Goal: Information Seeking & Learning: Learn about a topic

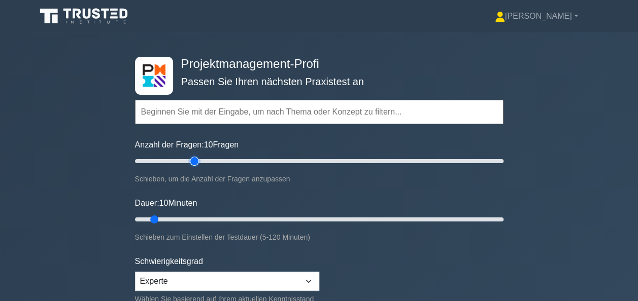
click at [193, 160] on input "Anzahl der Fragen: 10 Fragen" at bounding box center [319, 161] width 368 height 12
click at [213, 160] on input "Anzahl der Fragen: 45 Fragen" at bounding box center [319, 161] width 368 height 12
click at [226, 160] on input "Anzahl der Fragen: 45 Fragen" at bounding box center [319, 161] width 368 height 12
type input "60"
click at [244, 161] on input "Anzahl der Fragen: 60 Fragen" at bounding box center [319, 161] width 368 height 12
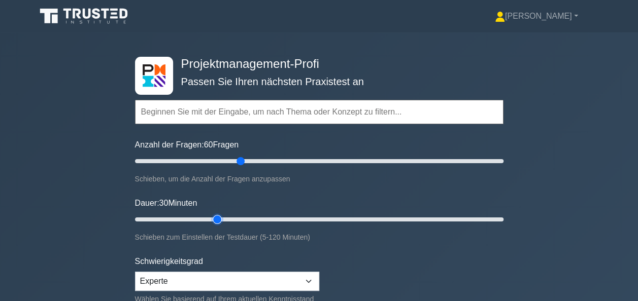
click at [222, 217] on input "Dauer: 30 Minuten" at bounding box center [319, 220] width 368 height 12
click at [229, 218] on input "Dauer: 35 Minuten" at bounding box center [319, 220] width 368 height 12
click at [250, 217] on input "Dauer: 40 Minuten" at bounding box center [319, 220] width 368 height 12
click at [266, 216] on input "Dauer: 40 Minuten" at bounding box center [319, 220] width 368 height 12
click at [279, 214] on input "Dauer: 45 Minuten" at bounding box center [319, 220] width 368 height 12
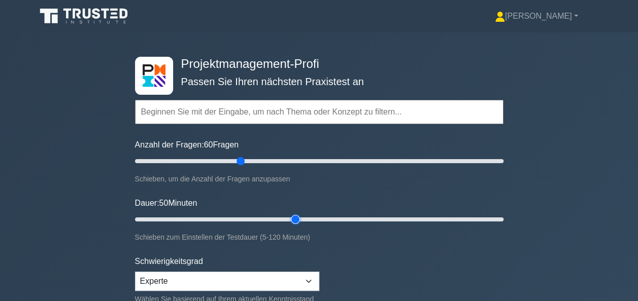
click at [292, 218] on input "Dauer: 50 Minuten" at bounding box center [319, 220] width 368 height 12
click at [312, 218] on input "Dauer: 60 Minuten" at bounding box center [319, 220] width 368 height 12
click at [328, 220] on input "Dauer: 60 Minuten" at bounding box center [319, 220] width 368 height 12
click at [345, 219] on input "Dauer: 65 Minuten" at bounding box center [319, 220] width 368 height 12
type input "75"
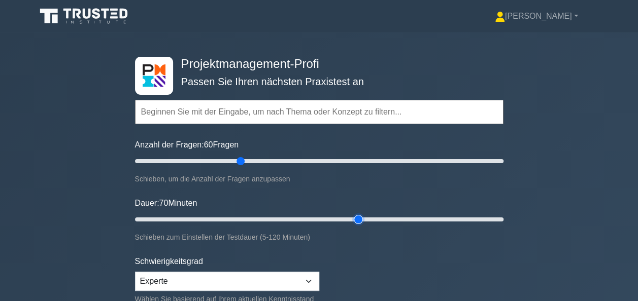
click at [359, 220] on input "Dauer: 70 Minuten" at bounding box center [319, 220] width 368 height 12
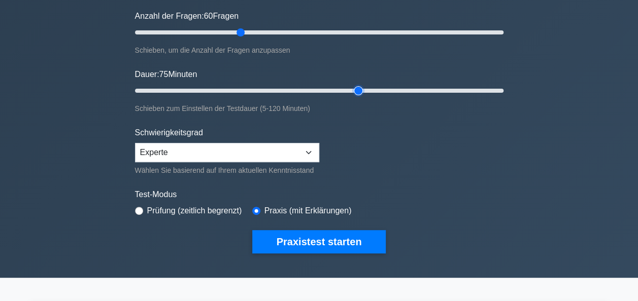
scroll to position [152, 0]
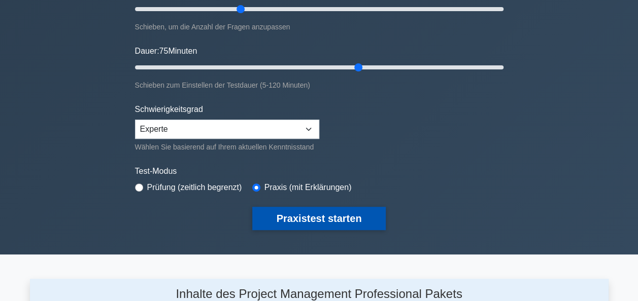
click at [329, 216] on button "Praxistest starten" at bounding box center [319, 218] width 134 height 23
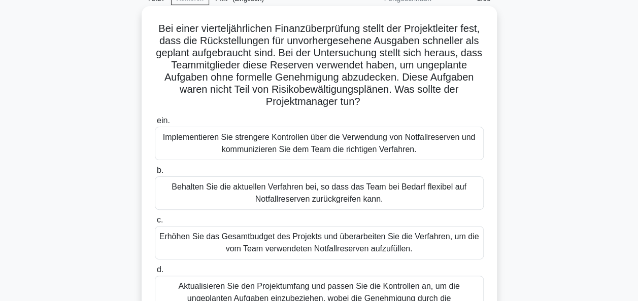
scroll to position [101, 0]
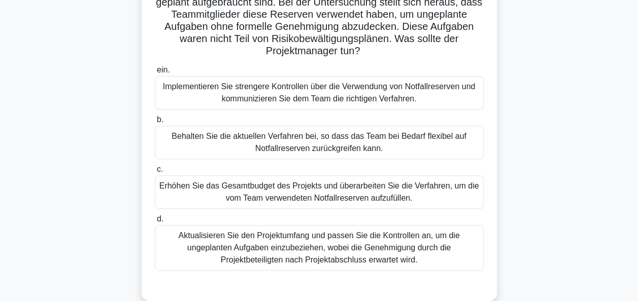
click at [263, 100] on div "Implementieren Sie strengere Kontrollen über die Verwendung von Notfallreserven…" at bounding box center [319, 92] width 329 height 33
click at [155, 74] on input "ein. Implementieren Sie strengere Kontrollen über die Verwendung von Notfallres…" at bounding box center [155, 70] width 0 height 7
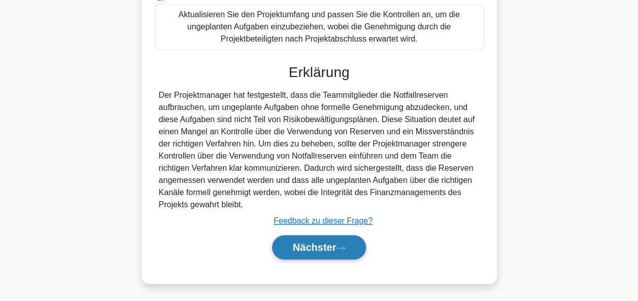
scroll to position [323, 0]
click at [312, 244] on font "Nächster" at bounding box center [315, 247] width 44 height 11
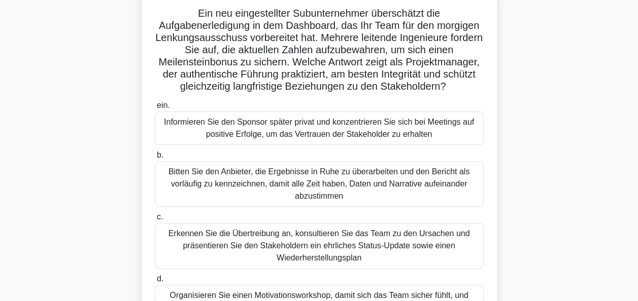
scroll to position [51, 0]
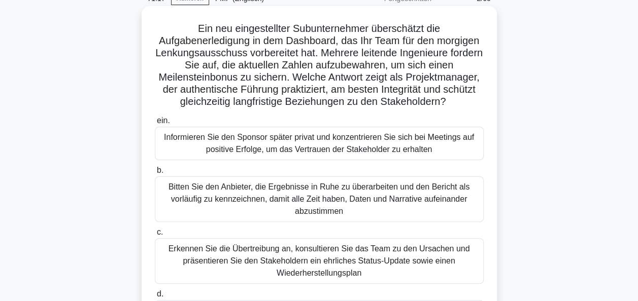
click at [302, 261] on div "Erkennen Sie die Übertreibung an, konsultieren Sie das Team zu den Ursachen und…" at bounding box center [319, 261] width 329 height 46
click at [155, 236] on input "c. Erkennen Sie die Übertreibung an, konsultieren Sie das Team zu den Ursachen …" at bounding box center [155, 232] width 0 height 7
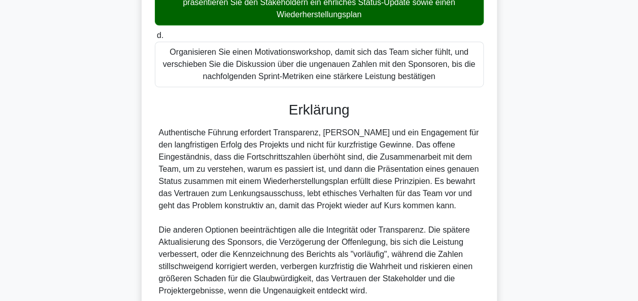
scroll to position [396, 0]
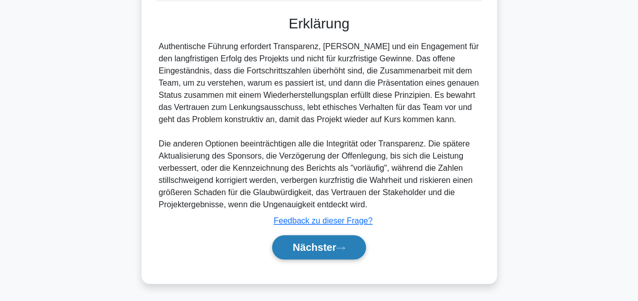
click at [320, 245] on font "Nächster" at bounding box center [315, 247] width 44 height 11
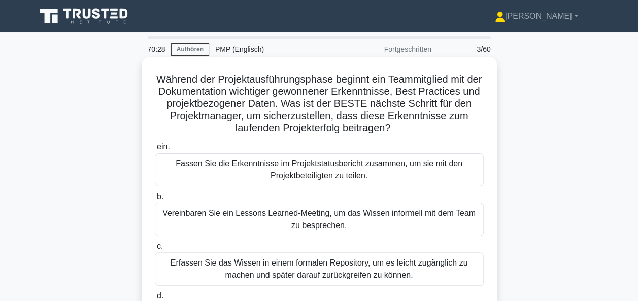
scroll to position [51, 0]
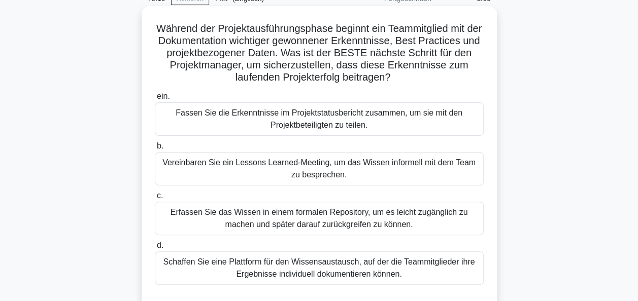
click at [312, 266] on div "Schaffen Sie eine Plattform für den Wissensaustausch, auf der die Teammitgliede…" at bounding box center [319, 268] width 329 height 33
click at [155, 249] on input "d. Schaffen Sie eine Plattform für den Wissensaustausch, auf der die Teammitgli…" at bounding box center [155, 246] width 0 height 7
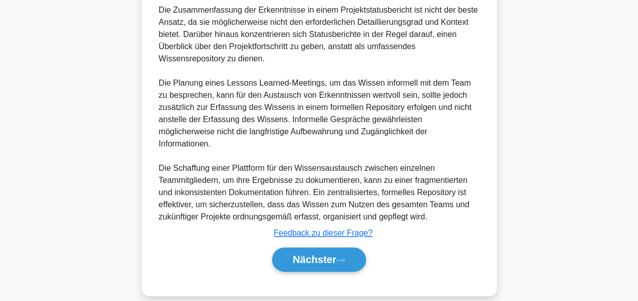
scroll to position [483, 0]
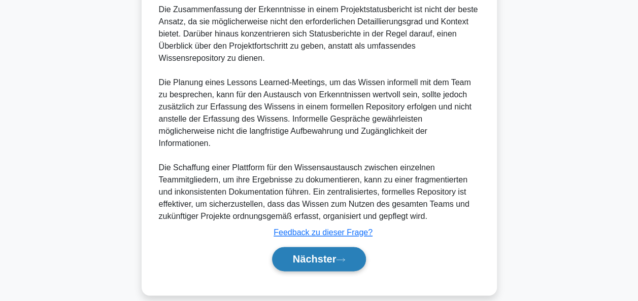
click at [342, 253] on button "Nächster" at bounding box center [319, 259] width 94 height 24
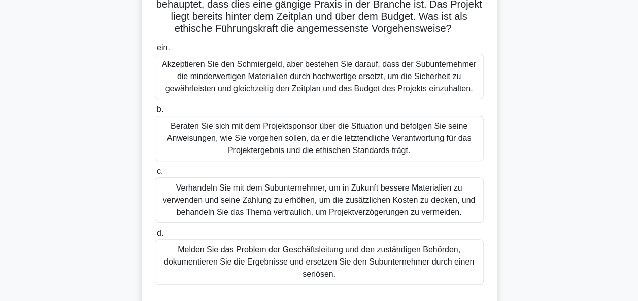
scroll to position [152, 0]
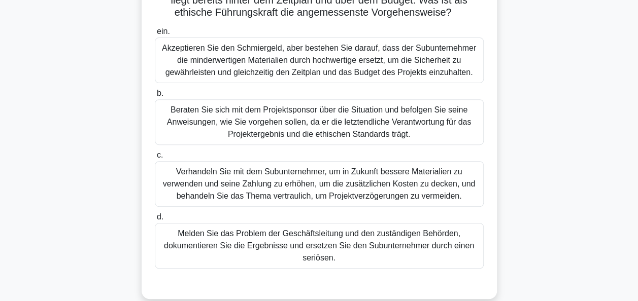
click at [415, 247] on div "Melden Sie das Problem der Geschäftsleitung und den zuständigen Behörden, dokum…" at bounding box center [319, 246] width 329 height 46
click at [155, 221] on input "d. Melden Sie das Problem der Geschäftsleitung und den zuständigen Behörden, do…" at bounding box center [155, 217] width 0 height 7
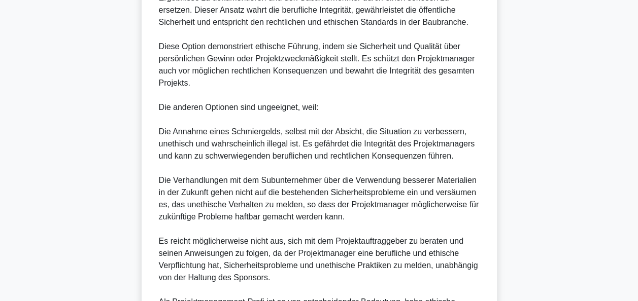
scroll to position [609, 0]
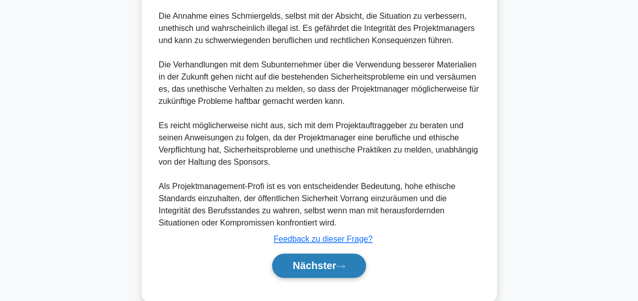
click at [329, 263] on font "Nächster" at bounding box center [315, 265] width 44 height 11
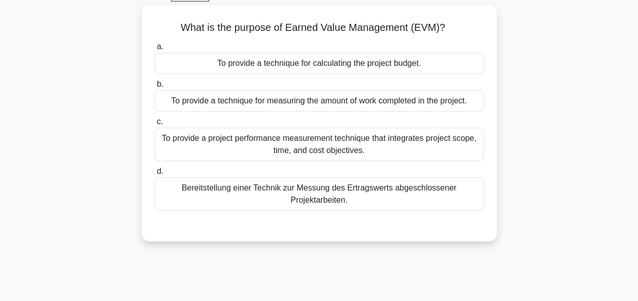
scroll to position [44, 0]
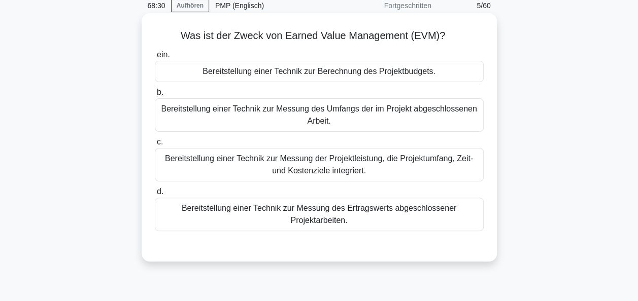
click at [335, 160] on div "Bereitstellung einer Technik zur Messung der Projektleistung, die Projektumfang…" at bounding box center [319, 164] width 329 height 33
click at [155, 146] on input "c. Bereitstellung einer Technik zur Messung der Projektleistung, die Projektumf…" at bounding box center [155, 142] width 0 height 7
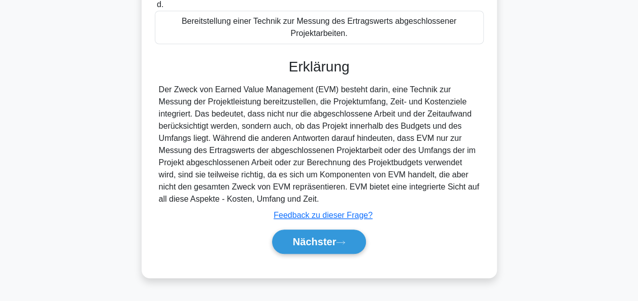
scroll to position [247, 0]
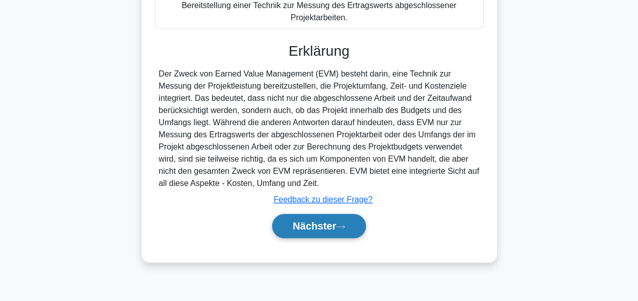
click at [326, 226] on font "Nächster" at bounding box center [315, 226] width 44 height 11
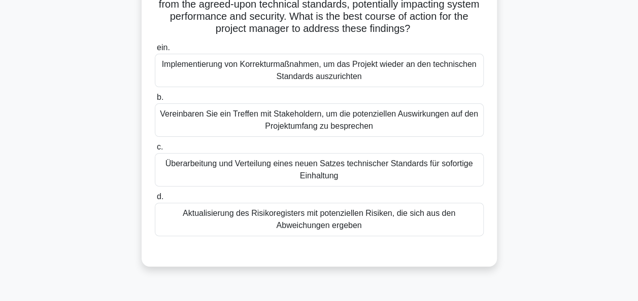
scroll to position [44, 0]
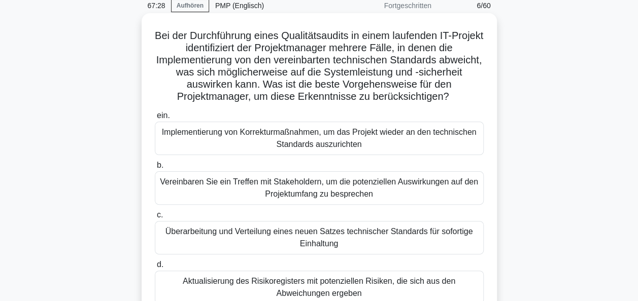
click at [336, 146] on div "Implementierung von Korrekturmaßnahmen, um das Projekt wieder an den technische…" at bounding box center [319, 138] width 329 height 33
click at [155, 119] on input "ein. Implementierung von Korrekturmaßnahmen, um das Projekt wieder an den techn…" at bounding box center [155, 116] width 0 height 7
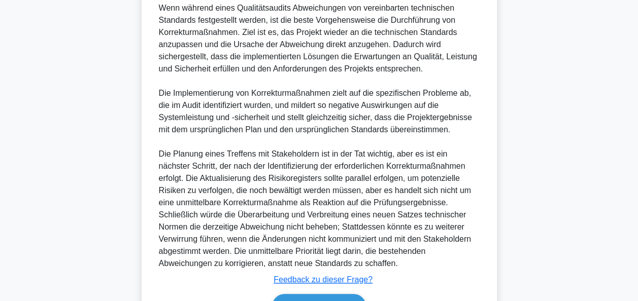
scroll to position [444, 0]
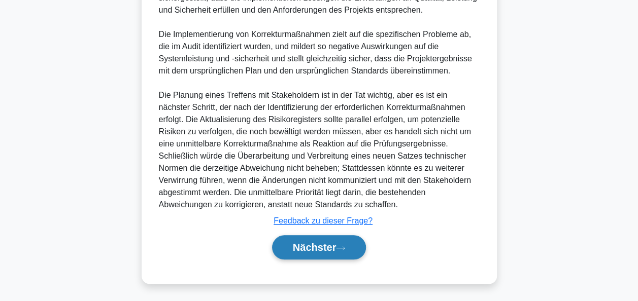
click at [328, 246] on font "Nächster" at bounding box center [315, 247] width 44 height 11
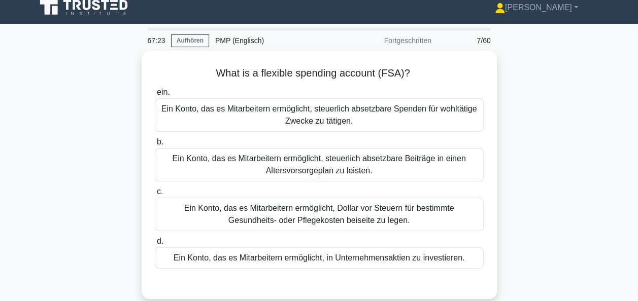
scroll to position [0, 0]
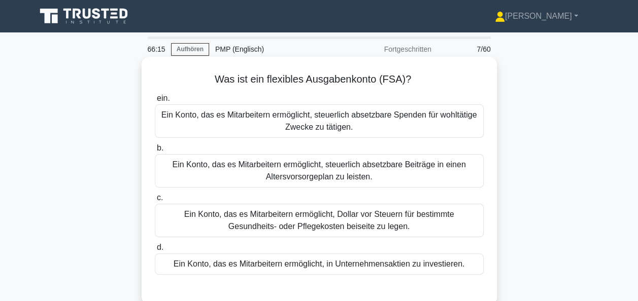
click at [347, 175] on div "Ein Konto, das es Mitarbeitern ermöglicht, steuerlich absetzbare Beiträge in ei…" at bounding box center [319, 170] width 329 height 33
click at [155, 152] on input "b. Ein Konto, das es Mitarbeitern ermöglicht, steuerlich absetzbare Beiträge in…" at bounding box center [155, 148] width 0 height 7
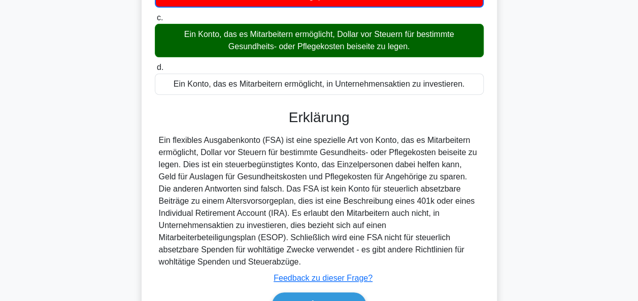
scroll to position [203, 0]
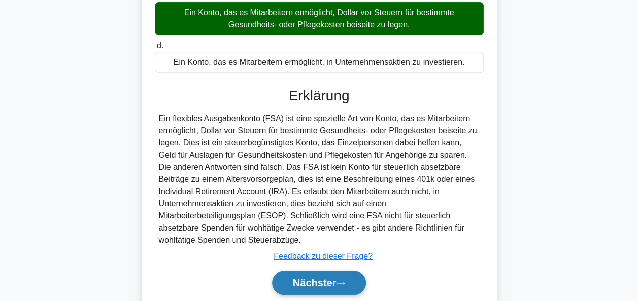
click at [336, 278] on font "Nächster" at bounding box center [315, 283] width 44 height 11
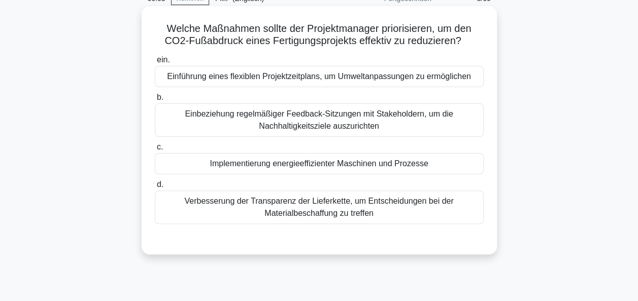
scroll to position [0, 0]
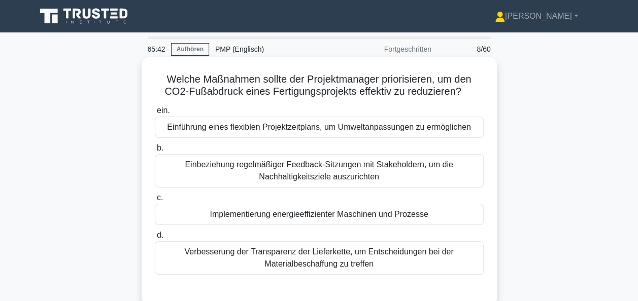
click at [345, 215] on div "Implementierung energieeffizienter Maschinen und Prozesse" at bounding box center [319, 214] width 329 height 21
click at [155, 201] on input "c. Implementierung energieeffizienter Maschinen und Prozesse" at bounding box center [155, 198] width 0 height 7
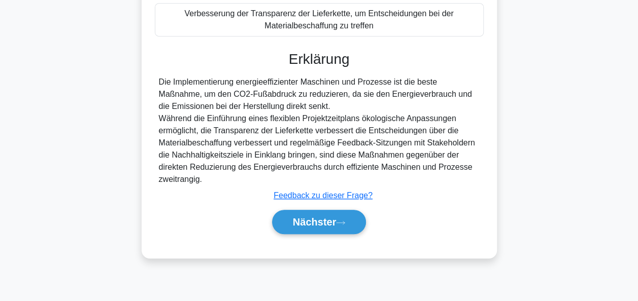
scroll to position [247, 0]
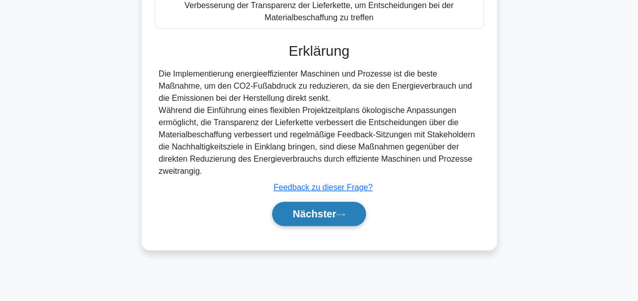
click at [345, 218] on button "Nächster" at bounding box center [319, 214] width 94 height 24
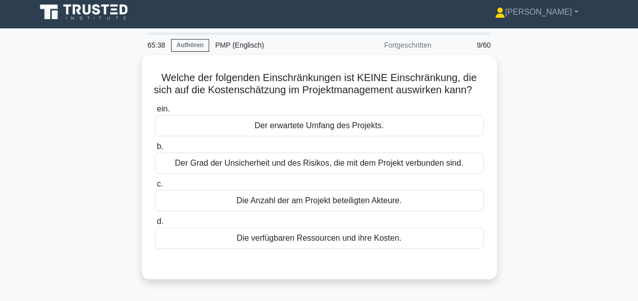
scroll to position [0, 0]
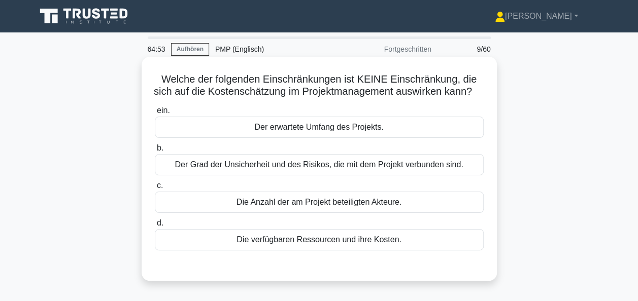
click at [311, 138] on div "Der erwartete Umfang des Projekts." at bounding box center [319, 127] width 329 height 21
click at [155, 114] on input "ein. Der erwartete Umfang des Projekts." at bounding box center [155, 111] width 0 height 7
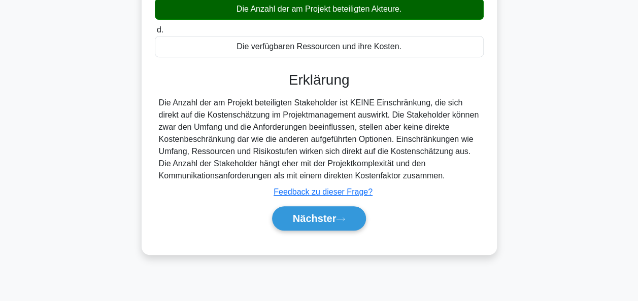
scroll to position [247, 0]
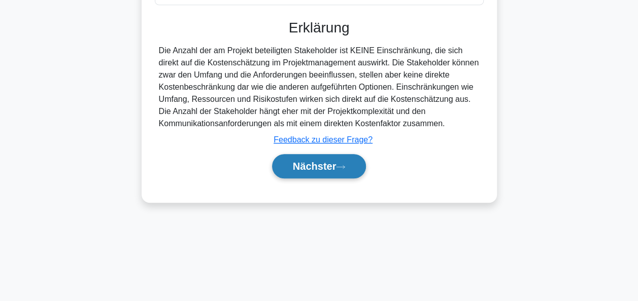
click at [316, 172] on font "Nächster" at bounding box center [315, 166] width 44 height 11
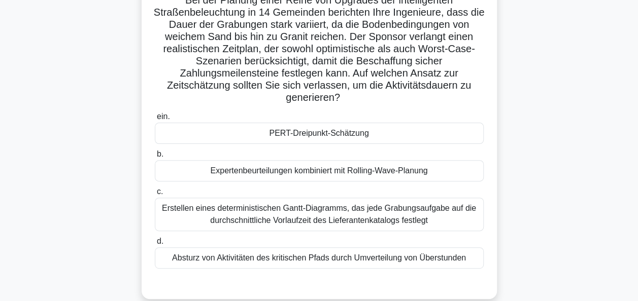
scroll to position [94, 0]
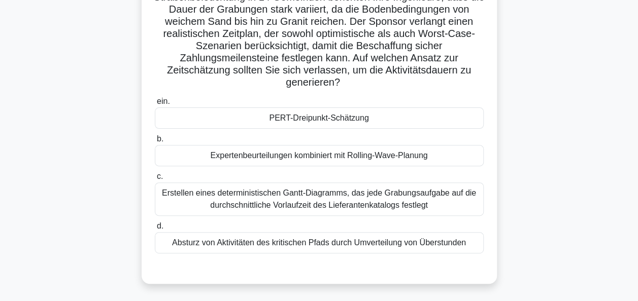
click at [316, 121] on div "PERT-Dreipunkt-Schätzung" at bounding box center [319, 118] width 329 height 21
click at [155, 105] on input "ein. PERT-Dreipunkt-Schätzung" at bounding box center [155, 101] width 0 height 7
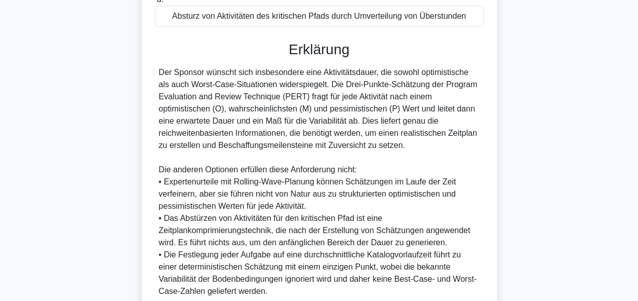
scroll to position [408, 0]
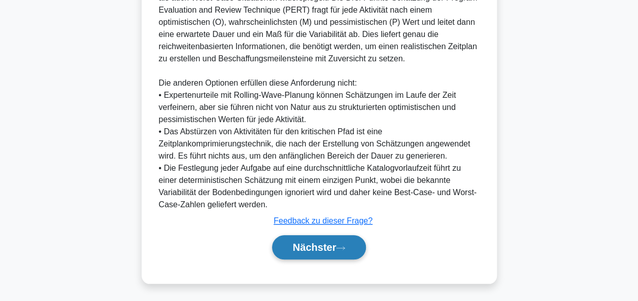
click at [320, 245] on font "Nächster" at bounding box center [315, 247] width 44 height 11
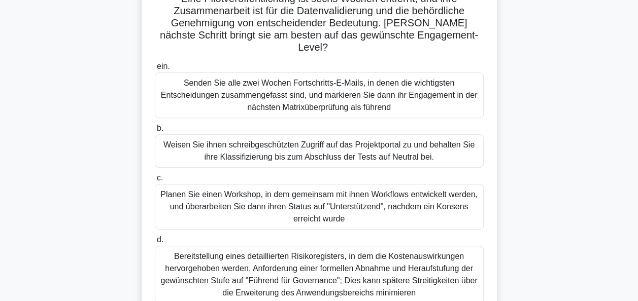
scroll to position [152, 0]
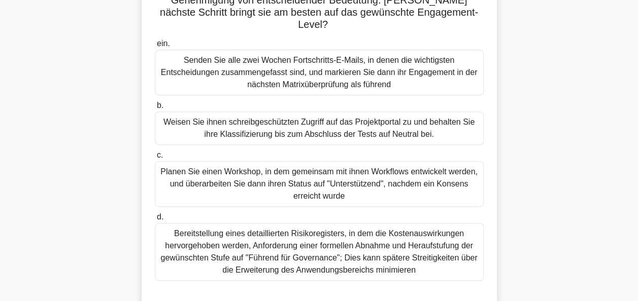
click at [356, 170] on div "Planen Sie einen Workshop, in dem gemeinsam mit ihnen Workflows entwickelt werd…" at bounding box center [319, 184] width 329 height 46
click at [155, 159] on input "c. Planen Sie einen Workshop, in dem gemeinsam mit ihnen Workflows entwickelt w…" at bounding box center [155, 155] width 0 height 7
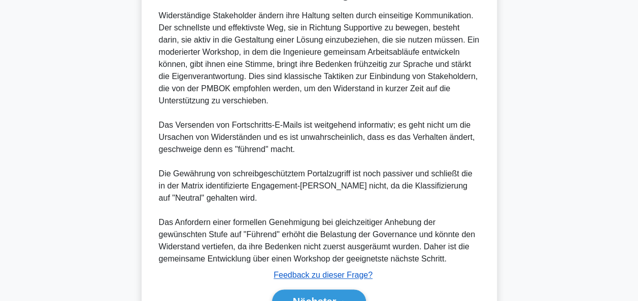
scroll to position [505, 0]
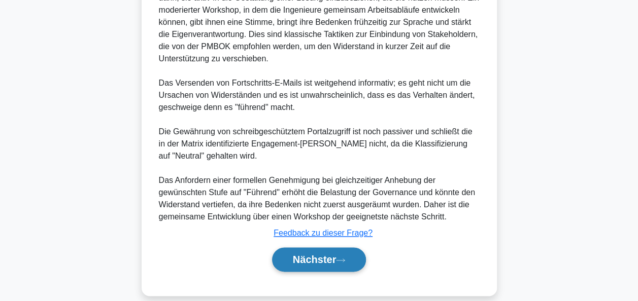
click at [329, 254] on font "Nächster" at bounding box center [315, 259] width 44 height 11
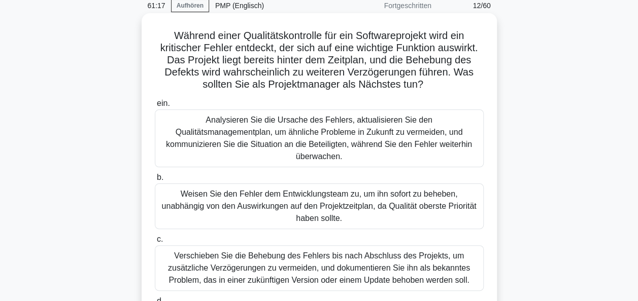
scroll to position [94, 0]
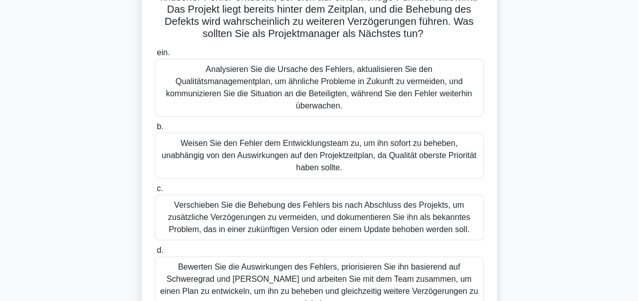
click at [264, 257] on div "Bewerten Sie die Auswirkungen des Fehlers, priorisieren Sie ihn basierend auf S…" at bounding box center [319, 286] width 329 height 58
click at [155, 254] on input "d. Bewerten Sie die Auswirkungen des Fehlers, priorisieren Sie ihn basierend au…" at bounding box center [155, 251] width 0 height 7
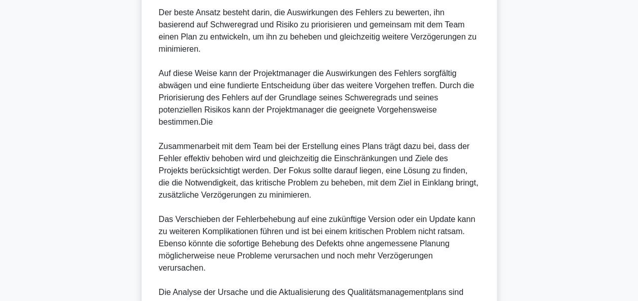
scroll to position [481, 0]
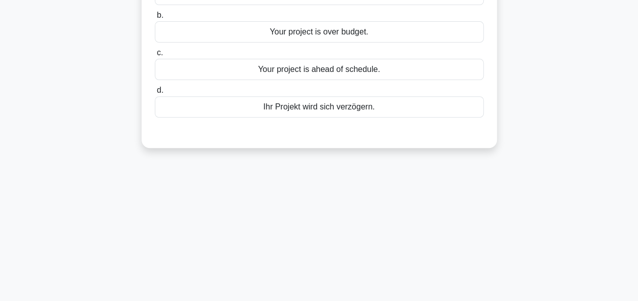
scroll to position [44, 0]
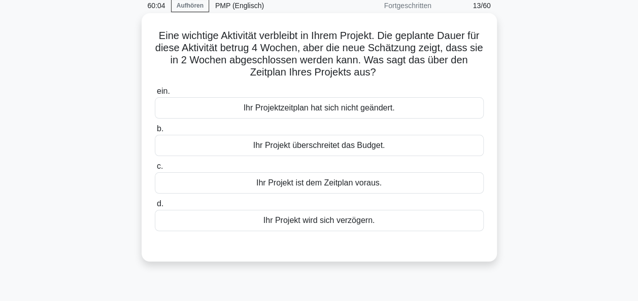
click at [330, 184] on div "Ihr Projekt ist dem Zeitplan voraus." at bounding box center [319, 183] width 329 height 21
click at [155, 170] on input "c. Ihr Projekt ist dem Zeitplan voraus." at bounding box center [155, 166] width 0 height 7
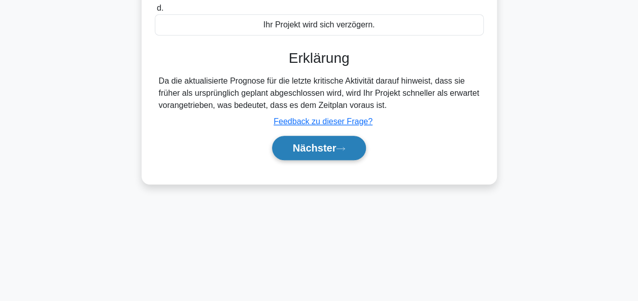
scroll to position [247, 0]
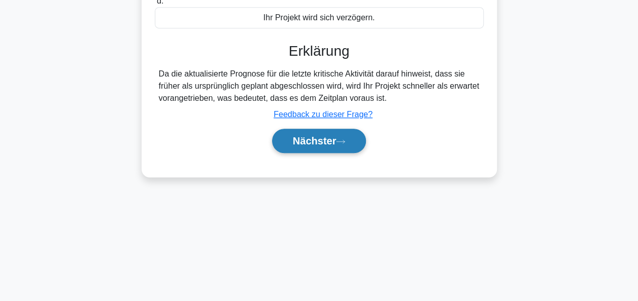
click at [330, 142] on font "Nächster" at bounding box center [315, 140] width 44 height 11
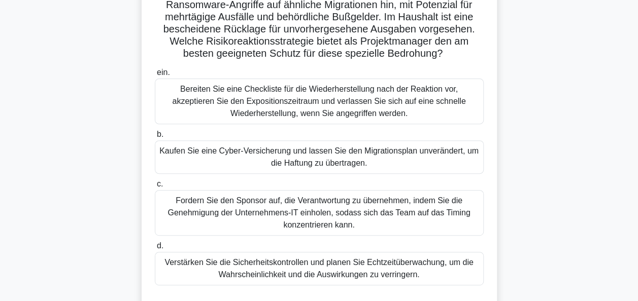
scroll to position [145, 0]
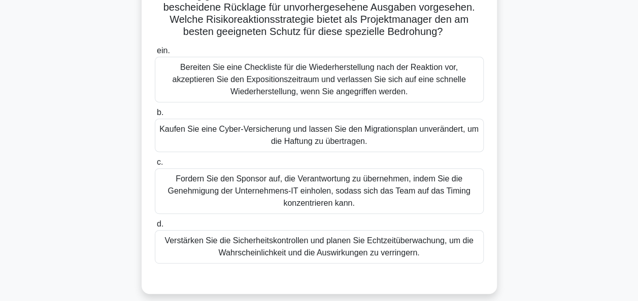
click at [357, 250] on div "Verstärken Sie die Sicherheitskontrollen und planen Sie Echtzeitüberwachung, um…" at bounding box center [319, 246] width 329 height 33
click at [155, 228] on input "d. Verstärken Sie die Sicherheitskontrollen und planen Sie Echtzeitüberwachung,…" at bounding box center [155, 224] width 0 height 7
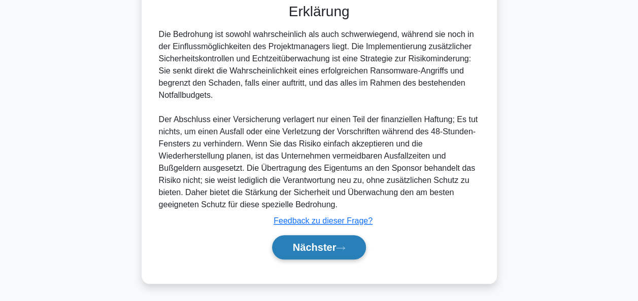
click at [345, 249] on icon at bounding box center [340, 249] width 9 height 6
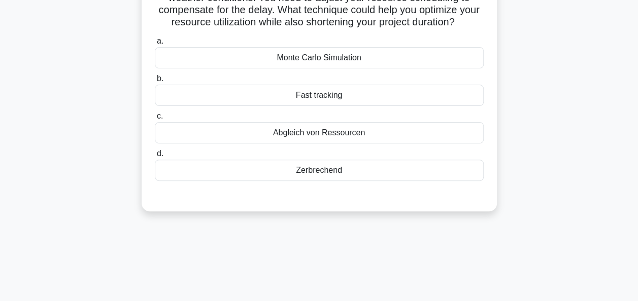
scroll to position [44, 0]
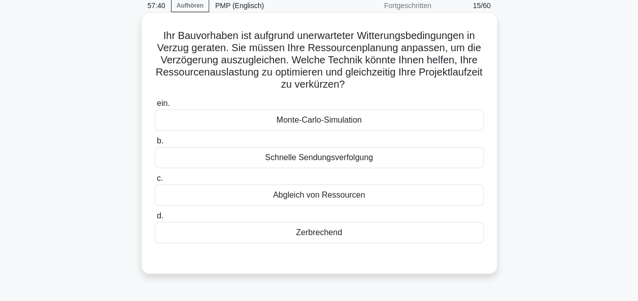
click at [312, 197] on div "Abgleich von Ressourcen" at bounding box center [319, 195] width 329 height 21
click at [155, 182] on input "c. Abgleich von Ressourcen" at bounding box center [155, 179] width 0 height 7
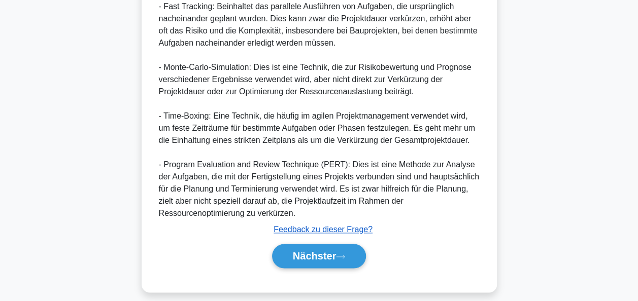
scroll to position [580, 0]
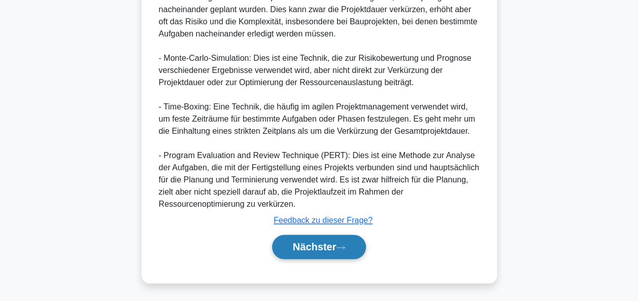
click at [339, 245] on icon at bounding box center [340, 248] width 9 height 6
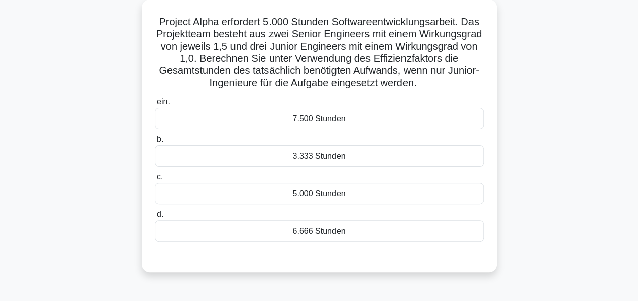
scroll to position [0, 0]
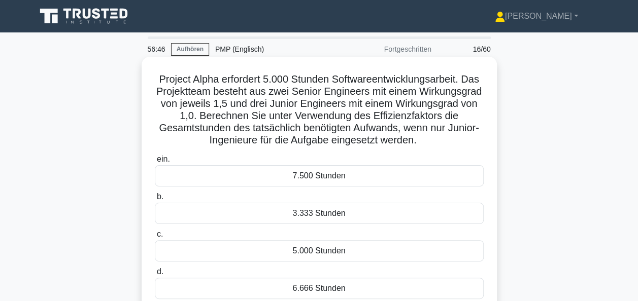
click at [319, 262] on div "5.000 Stunden" at bounding box center [319, 251] width 329 height 21
click at [155, 238] on input "c. 5.000 Stunden" at bounding box center [155, 234] width 0 height 7
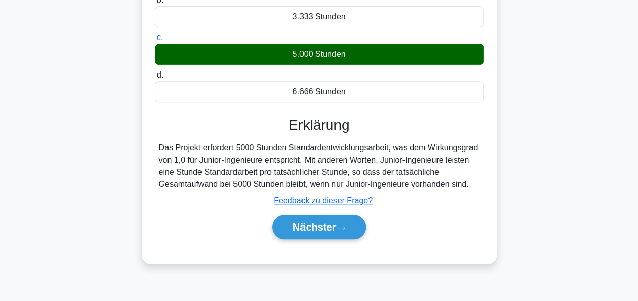
scroll to position [247, 0]
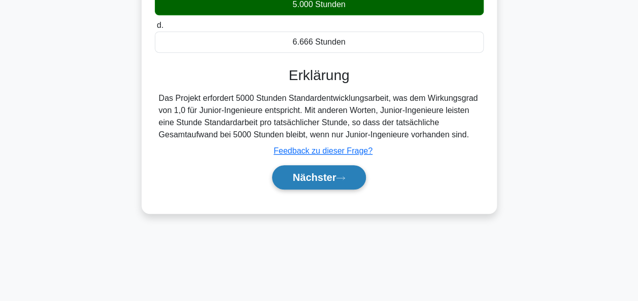
click at [316, 183] on font "Nächster" at bounding box center [315, 177] width 44 height 11
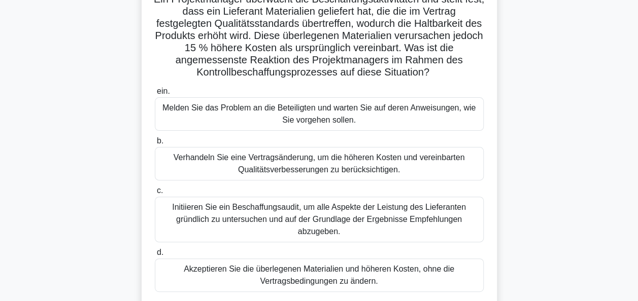
scroll to position [94, 0]
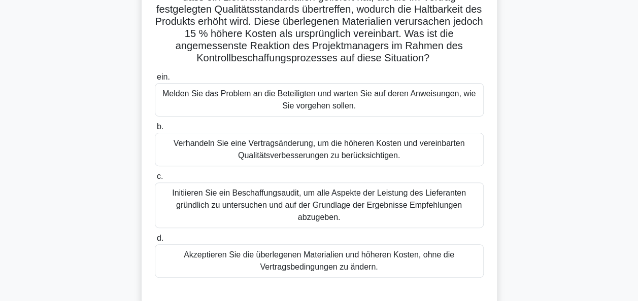
click at [364, 198] on div "Initiieren Sie ein Beschaffungsaudit, um alle Aspekte der Leistung des Lieferan…" at bounding box center [319, 206] width 329 height 46
click at [155, 180] on input "c. Initiieren Sie ein Beschaffungsaudit, um alle Aspekte der Leistung des Liefe…" at bounding box center [155, 177] width 0 height 7
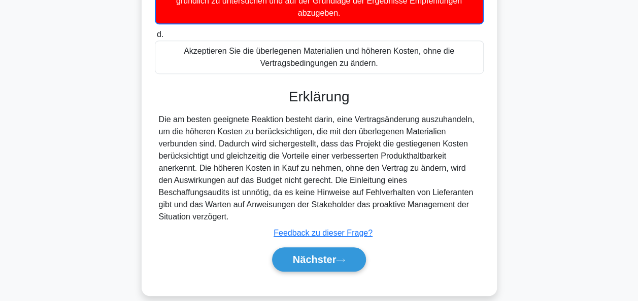
scroll to position [300, 0]
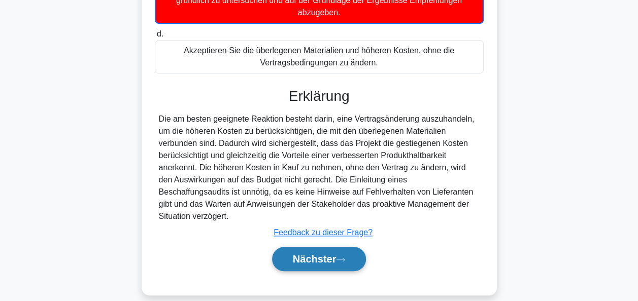
click at [355, 247] on button "Nächster" at bounding box center [319, 259] width 94 height 24
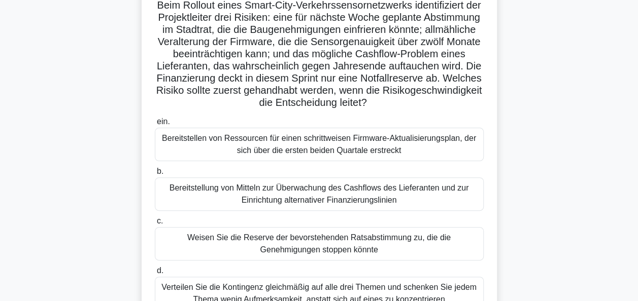
scroll to position [94, 0]
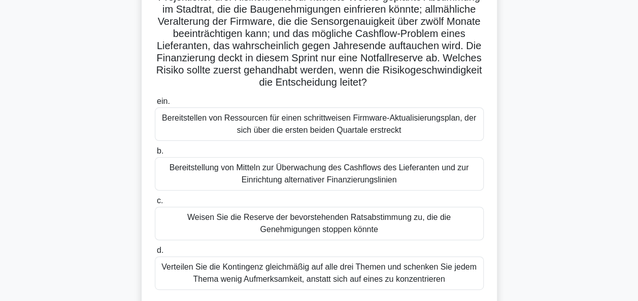
click at [330, 223] on div "Weisen Sie die Reserve der bevorstehenden Ratsabstimmung zu, die die Genehmigun…" at bounding box center [319, 223] width 329 height 33
click at [155, 204] on input "c. Weisen Sie die Reserve der bevorstehenden Ratsabstimmung zu, die die Genehmi…" at bounding box center [155, 201] width 0 height 7
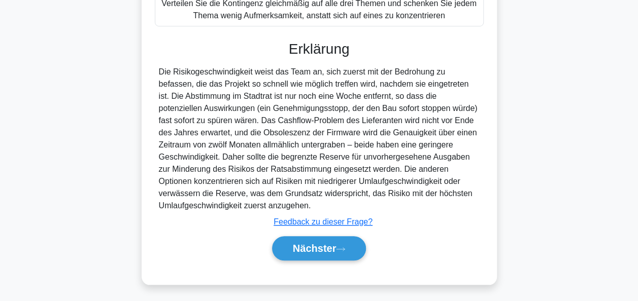
scroll to position [359, 0]
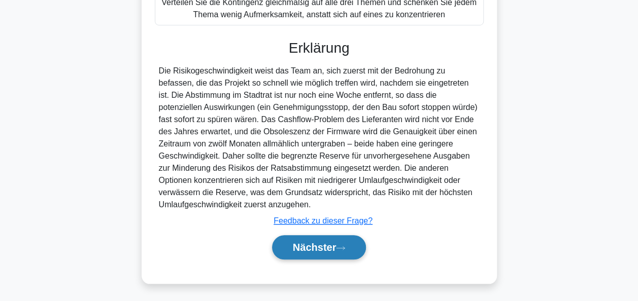
click at [334, 238] on button "Nächster" at bounding box center [319, 247] width 94 height 24
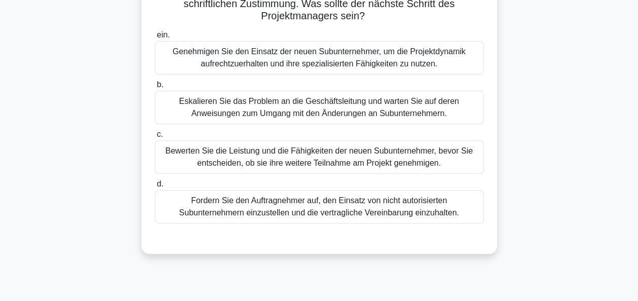
scroll to position [152, 0]
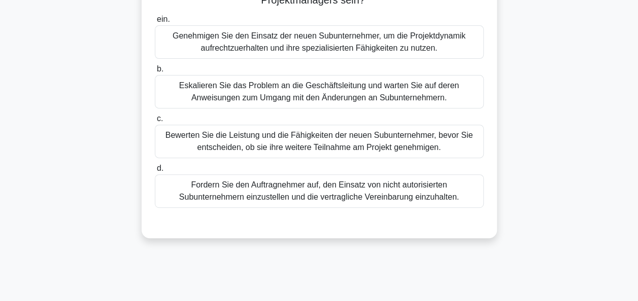
click at [272, 145] on div "Bewerten Sie die Leistung und die Fähigkeiten der neuen Subunternehmer, bevor S…" at bounding box center [319, 141] width 329 height 33
click at [155, 122] on input "c. Bewerten Sie die Leistung und die Fähigkeiten der neuen Subunternehmer, bevo…" at bounding box center [155, 119] width 0 height 7
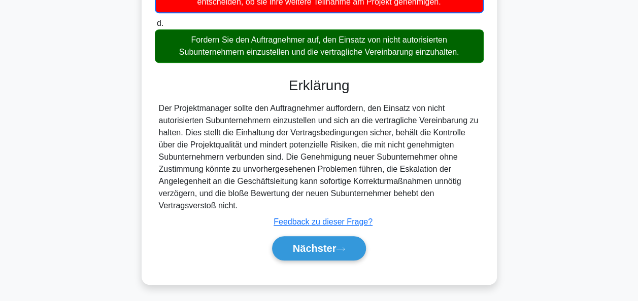
scroll to position [300, 0]
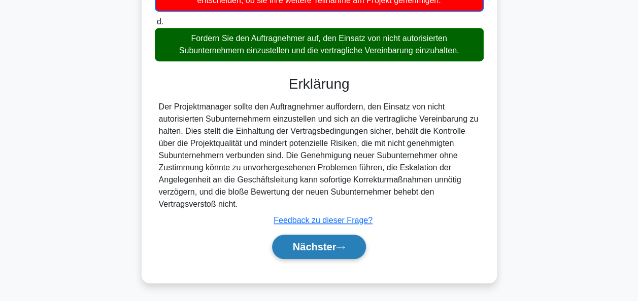
click at [311, 251] on font "Nächster" at bounding box center [315, 247] width 44 height 11
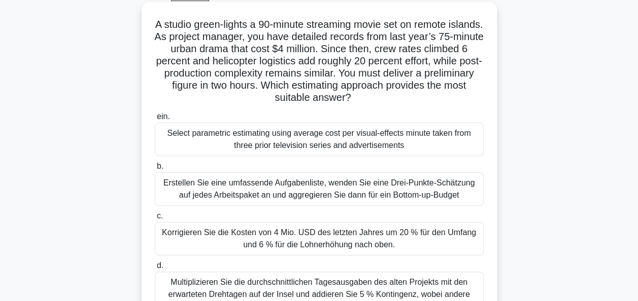
scroll to position [44, 0]
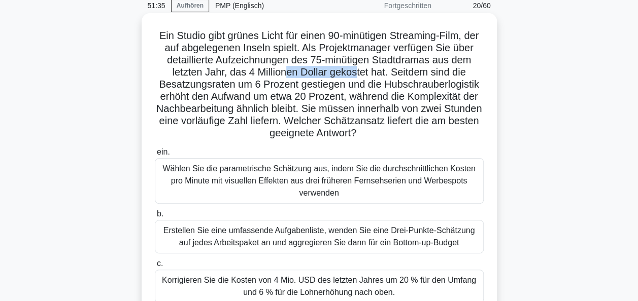
drag, startPoint x: 285, startPoint y: 72, endPoint x: 355, endPoint y: 71, distance: 70.0
click at [355, 71] on font "Ein Studio gibt grünes Licht für einen 90-minütigen Streaming-Film, der auf abg…" at bounding box center [319, 84] width 326 height 109
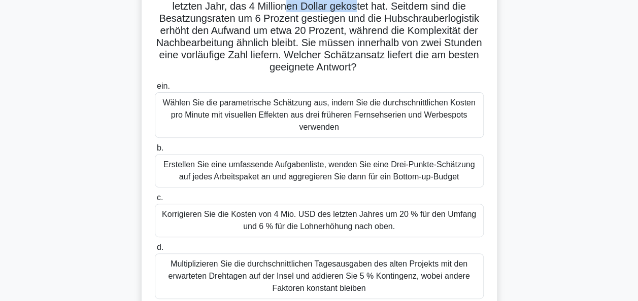
scroll to position [94, 0]
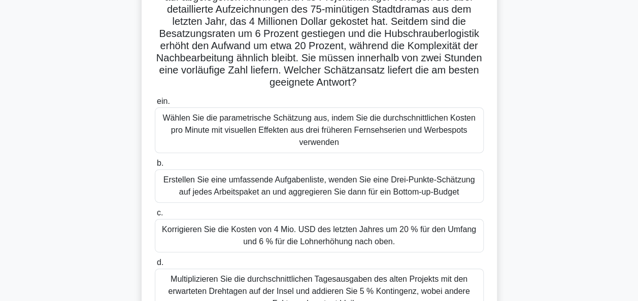
click at [321, 239] on div "Korrigieren Sie die Kosten von 4 Mio. USD des letzten Jahres um 20 % für den Um…" at bounding box center [319, 235] width 329 height 33
click at [155, 217] on input "c. Korrigieren Sie die Kosten von 4 Mio. USD des letzten Jahres um 20 % für den…" at bounding box center [155, 213] width 0 height 7
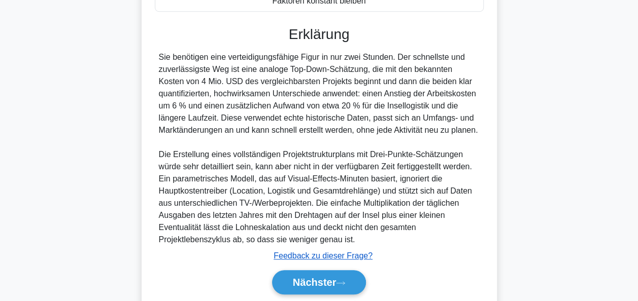
scroll to position [432, 0]
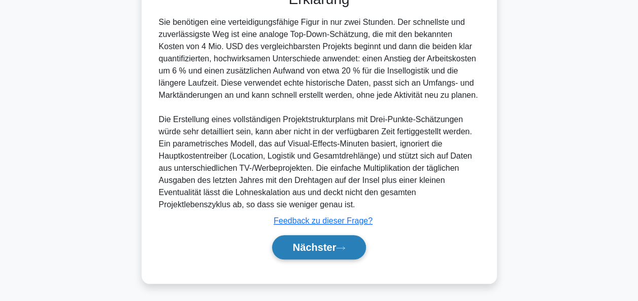
click at [318, 244] on font "Nächster" at bounding box center [315, 247] width 44 height 11
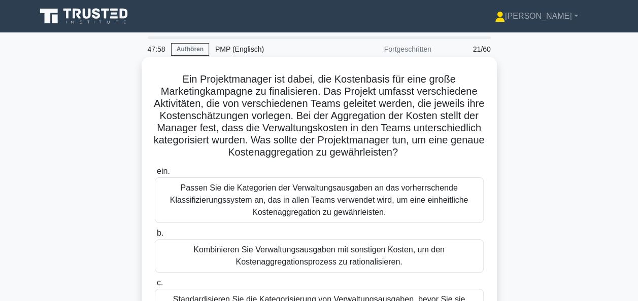
scroll to position [51, 0]
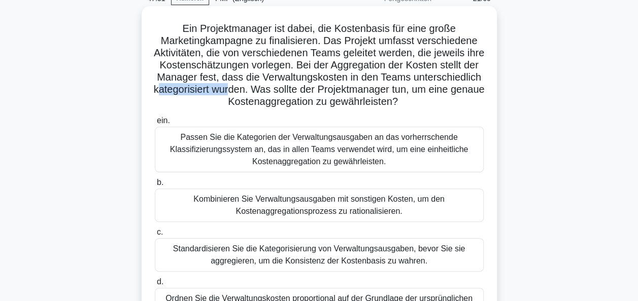
drag, startPoint x: 237, startPoint y: 89, endPoint x: 314, endPoint y: 87, distance: 76.1
click at [314, 87] on font "Ein Projektmanager ist dabei, die Kostenbasis für eine große Marketingkampagne …" at bounding box center [319, 65] width 331 height 84
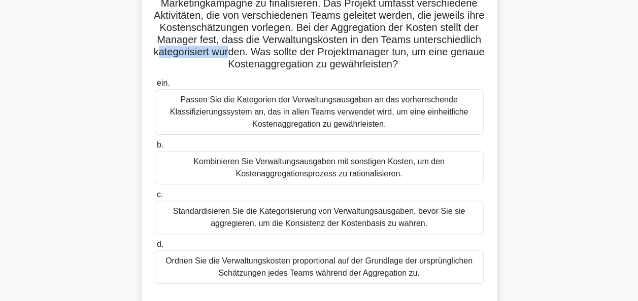
scroll to position [101, 0]
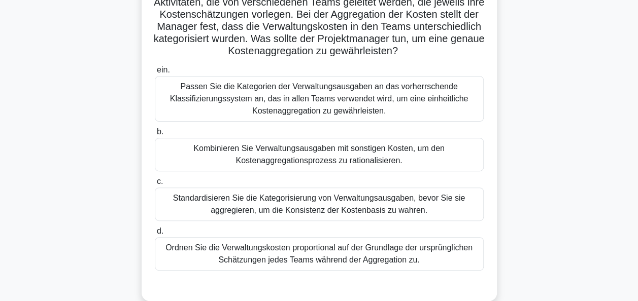
click at [301, 94] on div "Passen Sie die Kategorien der Verwaltungsausgaben an das vorherrschende Klassif…" at bounding box center [319, 99] width 329 height 46
click at [155, 74] on input "ein. Passen Sie die Kategorien der Verwaltungsausgaben an das vorherrschende Kl…" at bounding box center [155, 70] width 0 height 7
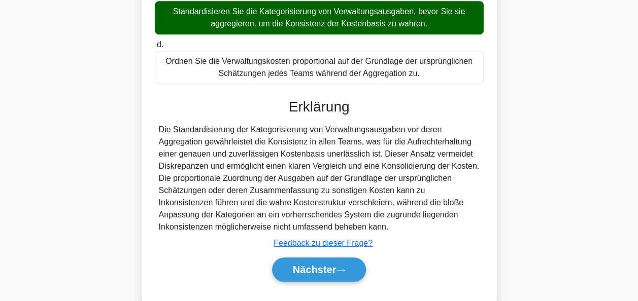
scroll to position [312, 0]
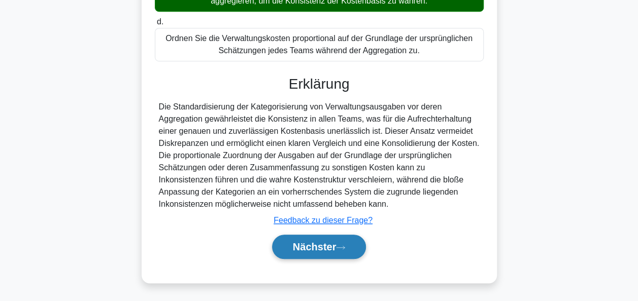
click at [301, 246] on font "Nächster" at bounding box center [315, 247] width 44 height 11
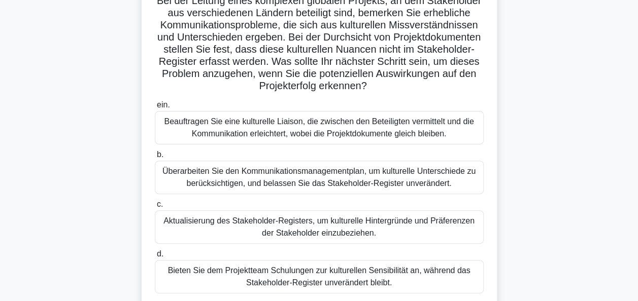
scroll to position [101, 0]
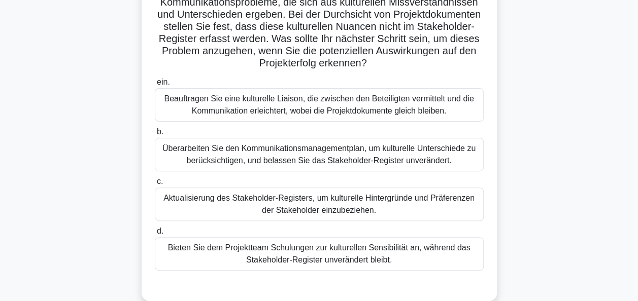
click at [394, 155] on div "Überarbeiten Sie den Kommunikationsmanagementplan, um kulturelle Unterschiede z…" at bounding box center [319, 154] width 329 height 33
click at [155, 135] on input "b. Überarbeiten Sie den Kommunikationsmanagementplan, um kulturelle Unterschied…" at bounding box center [155, 132] width 0 height 7
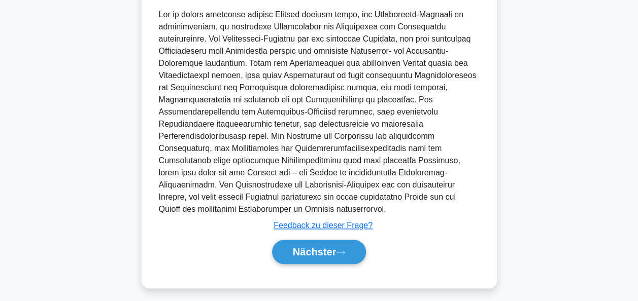
scroll to position [409, 0]
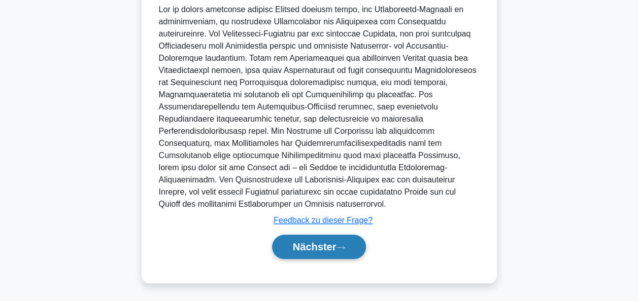
click at [352, 242] on button "Nächster" at bounding box center [319, 247] width 94 height 24
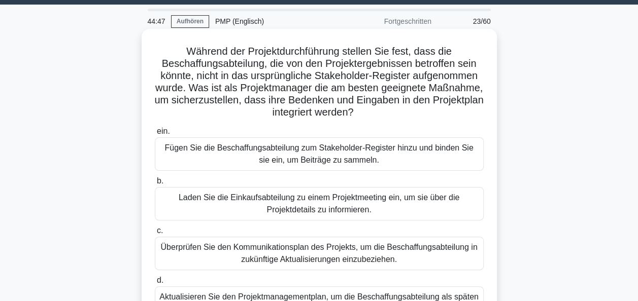
scroll to position [51, 0]
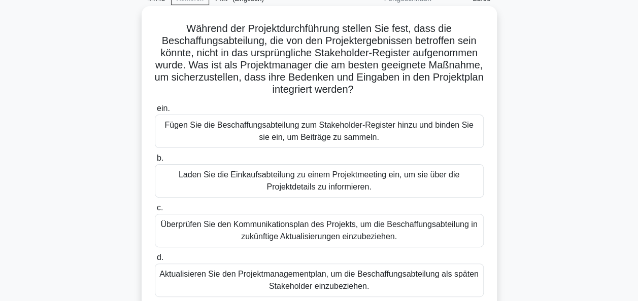
click at [394, 134] on div "Fügen Sie die Beschaffungsabteilung zum Stakeholder-Register hinzu und binden S…" at bounding box center [319, 131] width 329 height 33
click at [155, 112] on input "ein. Fügen Sie die Beschaffungsabteilung zum Stakeholder-Register hinzu und bin…" at bounding box center [155, 109] width 0 height 7
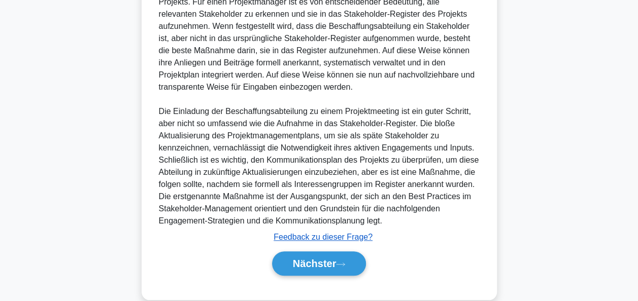
scroll to position [406, 0]
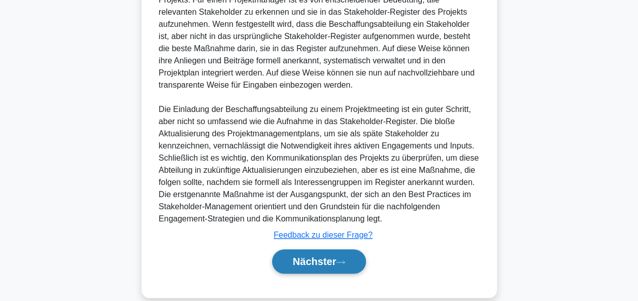
click at [355, 254] on button "Nächster" at bounding box center [319, 262] width 94 height 24
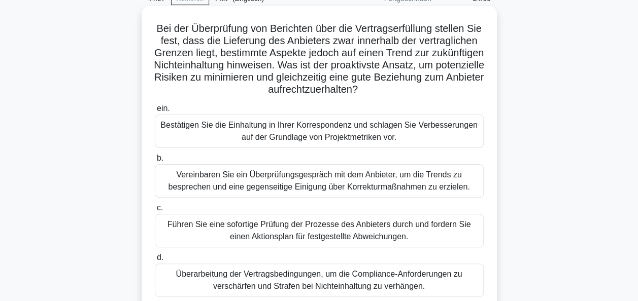
scroll to position [101, 0]
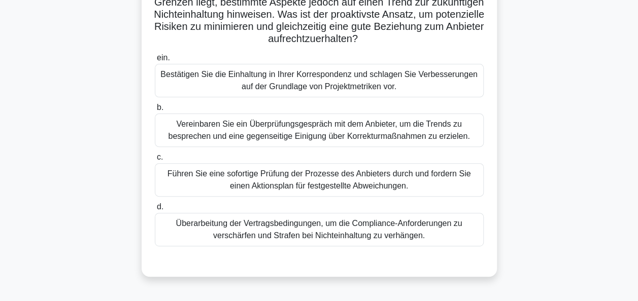
click at [349, 135] on div "Vereinbaren Sie ein Überprüfungsgespräch mit dem Anbieter, um die Trends zu bes…" at bounding box center [319, 130] width 329 height 33
click at [155, 111] on input "b. Vereinbaren Sie ein Überprüfungsgespräch mit dem Anbieter, um die Trends zu …" at bounding box center [155, 108] width 0 height 7
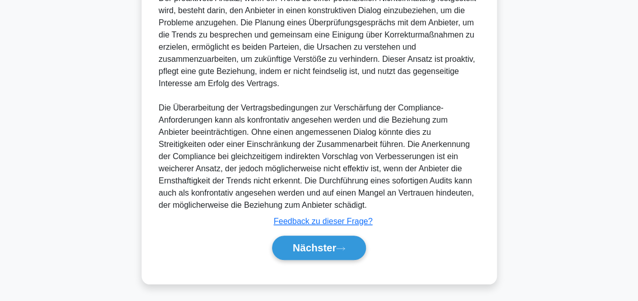
scroll to position [396, 0]
click at [321, 245] on font "Nächster" at bounding box center [315, 247] width 44 height 11
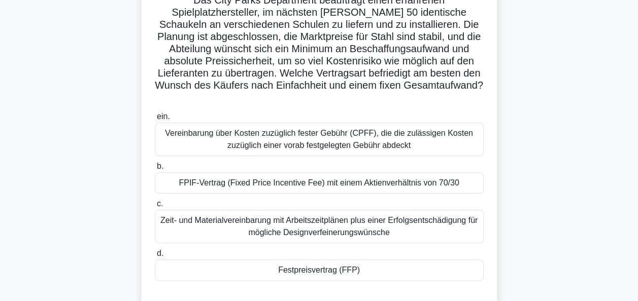
scroll to position [94, 0]
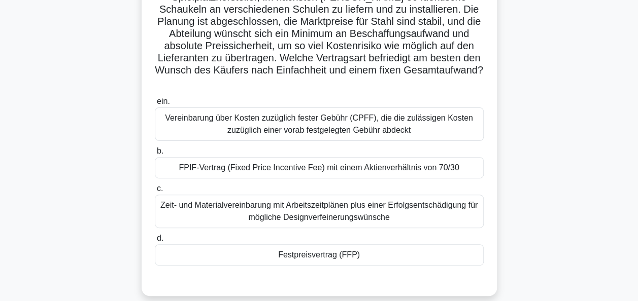
click at [307, 245] on div "Festpreisvertrag (FFP)" at bounding box center [319, 255] width 329 height 21
click at [155, 241] on input "d. Festpreisvertrag (FFP)" at bounding box center [155, 238] width 0 height 7
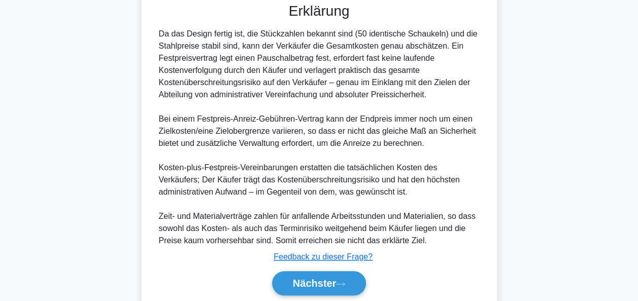
scroll to position [396, 0]
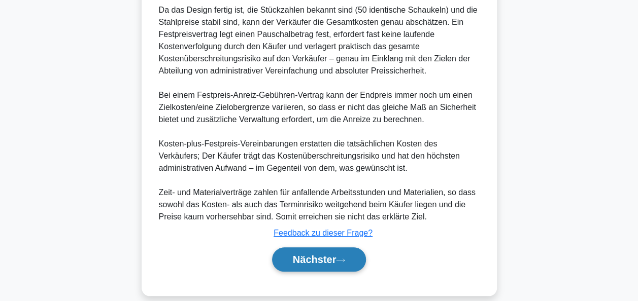
click at [310, 254] on font "Nächster" at bounding box center [315, 259] width 44 height 11
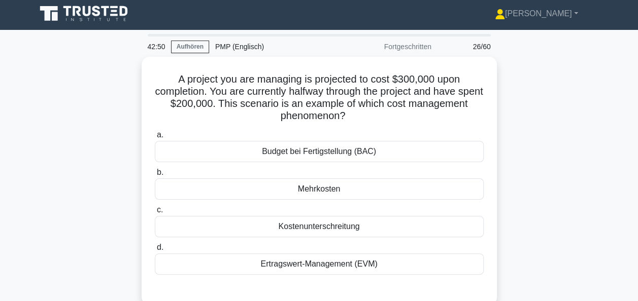
scroll to position [0, 0]
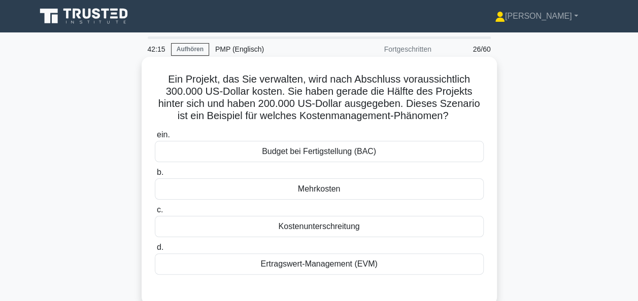
click at [311, 265] on div "Ertragswert-Management (EVM)" at bounding box center [319, 264] width 329 height 21
click at [155, 251] on input "d. Ertragswert-Management (EVM)" at bounding box center [155, 248] width 0 height 7
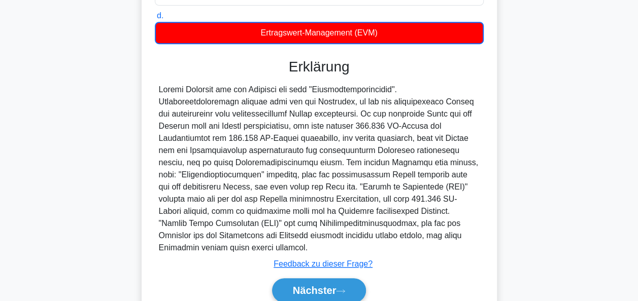
scroll to position [254, 0]
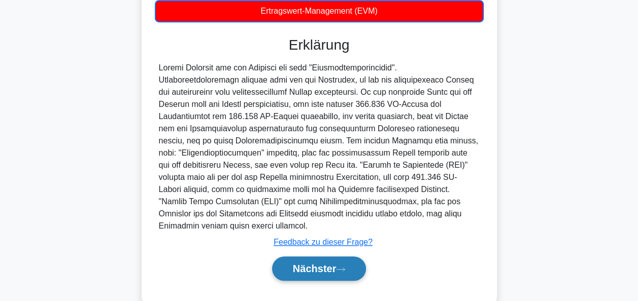
click at [314, 264] on font "Nächster" at bounding box center [315, 268] width 44 height 11
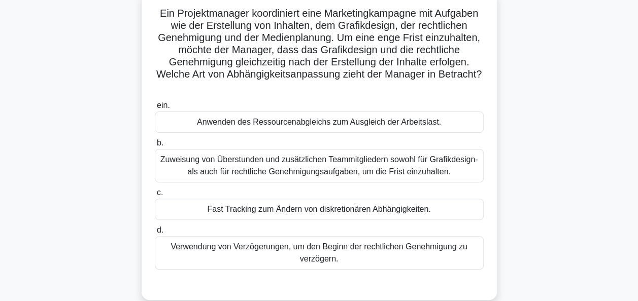
scroll to position [44, 0]
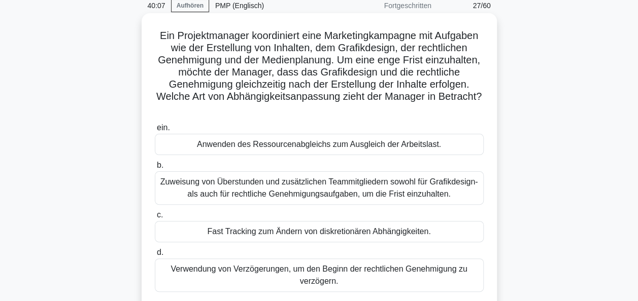
click at [326, 235] on div "Fast Tracking zum Ändern von diskretionären Abhängigkeiten." at bounding box center [319, 231] width 329 height 21
click at [155, 219] on input "c. Fast Tracking zum Ändern von diskretionären Abhängigkeiten." at bounding box center [155, 215] width 0 height 7
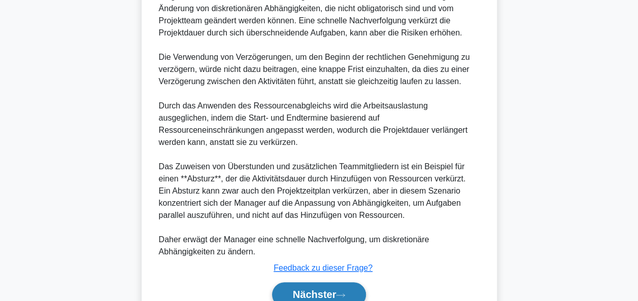
scroll to position [450, 0]
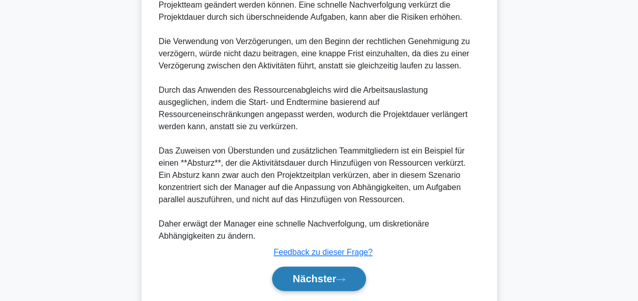
click at [320, 273] on font "Nächster" at bounding box center [315, 278] width 44 height 11
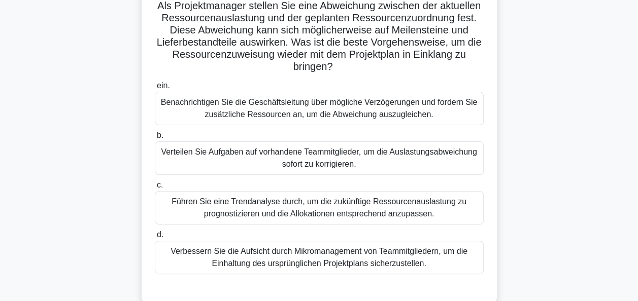
scroll to position [51, 0]
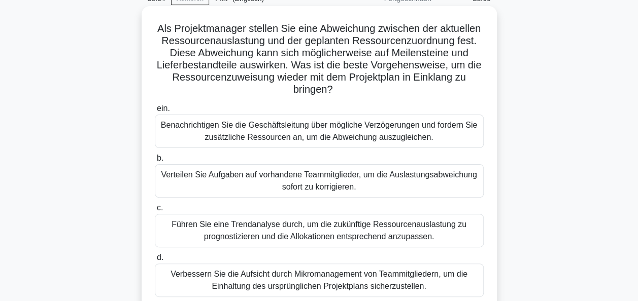
click at [345, 226] on div "Führen Sie eine Trendanalyse durch, um die zukünftige Ressourcenauslastung zu p…" at bounding box center [319, 230] width 329 height 33
click at [155, 212] on input "c. Führen Sie eine Trendanalyse durch, um die zukünftige Ressourcenauslastung z…" at bounding box center [155, 208] width 0 height 7
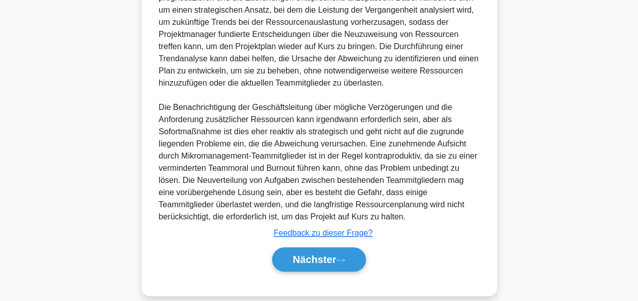
scroll to position [444, 0]
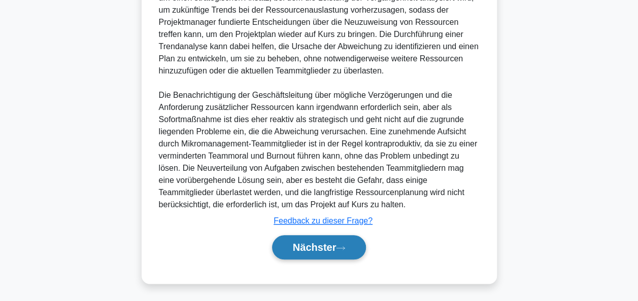
click at [336, 242] on font "Nächster" at bounding box center [315, 247] width 44 height 11
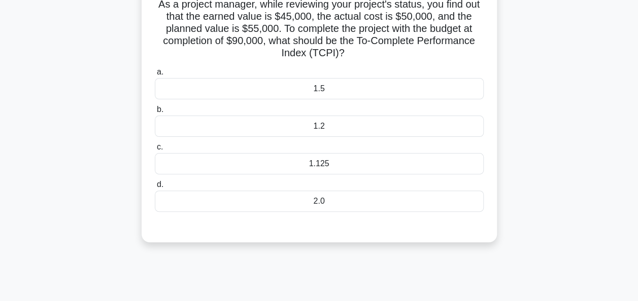
scroll to position [44, 0]
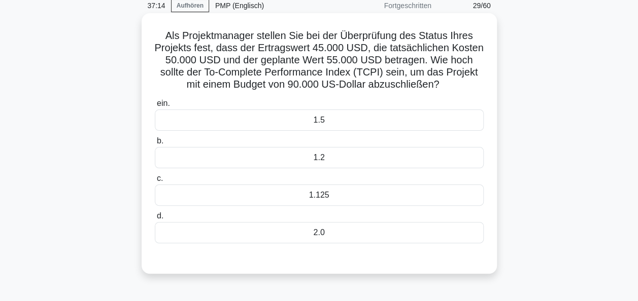
click at [326, 194] on div "1.125" at bounding box center [319, 195] width 329 height 21
click at [155, 182] on input "c. 1.125" at bounding box center [155, 179] width 0 height 7
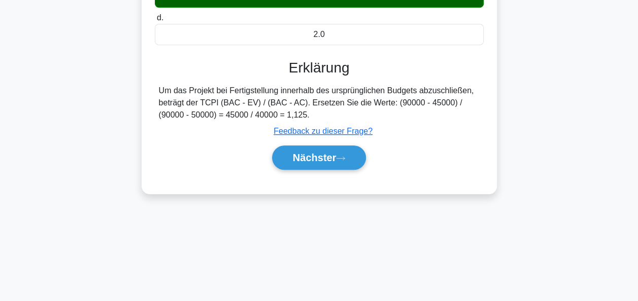
scroll to position [247, 0]
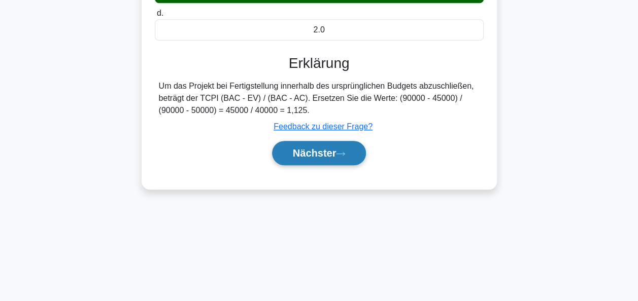
click at [339, 156] on button "Nächster" at bounding box center [319, 153] width 94 height 24
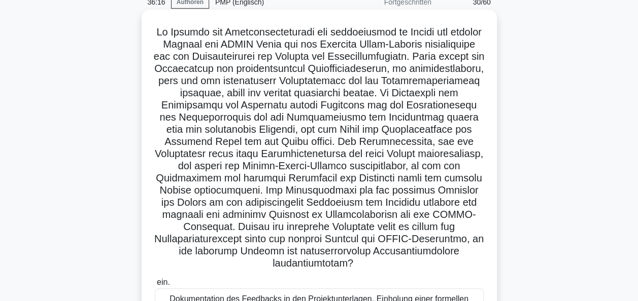
scroll to position [0, 0]
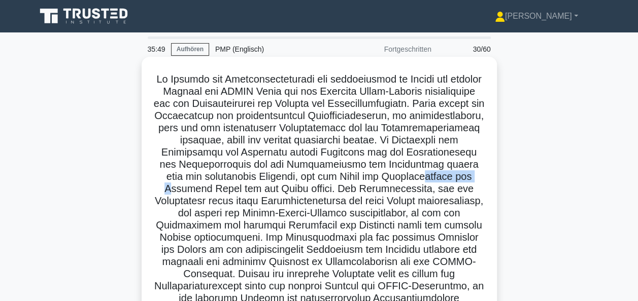
drag, startPoint x: 259, startPoint y: 190, endPoint x: 312, endPoint y: 189, distance: 52.8
click at [312, 189] on font ".spinner_0XTQ{transform-ursprung:mitte; animation:spinner_y6GP .75s linear unen…" at bounding box center [319, 195] width 330 height 243
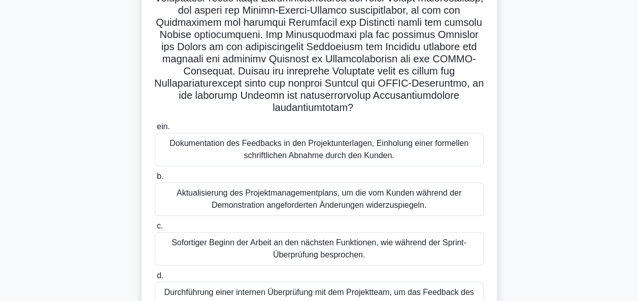
scroll to position [254, 0]
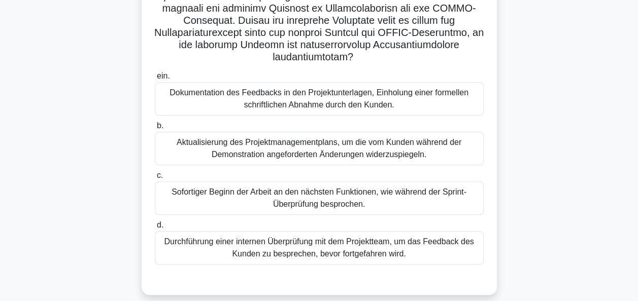
click at [333, 247] on div "Durchführung einer internen Überprüfung mit dem Projektteam, um das Feedback de…" at bounding box center [319, 247] width 329 height 33
click at [155, 229] on input "d. Durchführung einer internen Überprüfung mit dem Projektteam, um das Feedback…" at bounding box center [155, 225] width 0 height 7
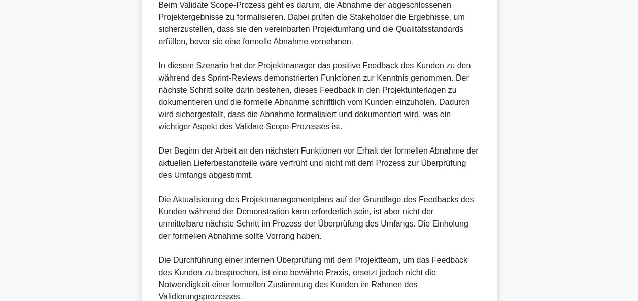
scroll to position [702, 0]
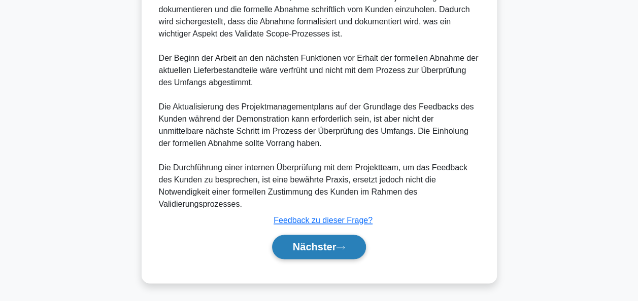
click at [310, 253] on button "Nächster" at bounding box center [319, 247] width 94 height 24
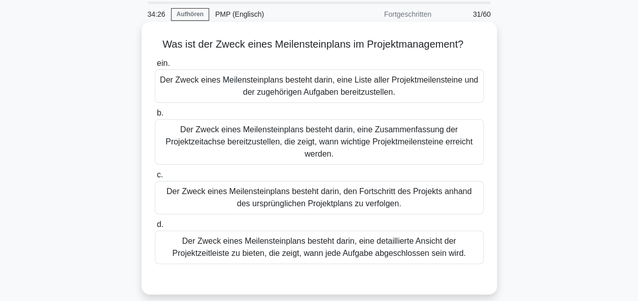
scroll to position [51, 0]
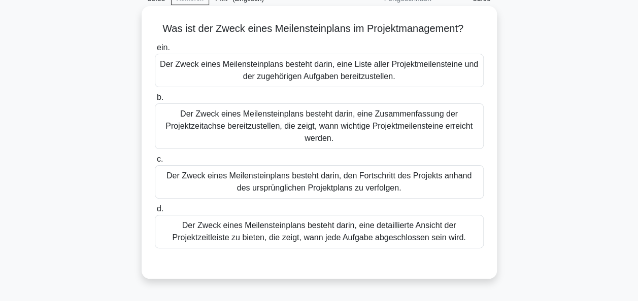
click at [335, 124] on div "Der Zweck eines Meilensteinplans besteht darin, eine Zusammenfassung der Projek…" at bounding box center [319, 127] width 329 height 46
click at [155, 101] on input "b. Der Zweck eines Meilensteinplans besteht darin, eine Zusammenfassung der Pro…" at bounding box center [155, 97] width 0 height 7
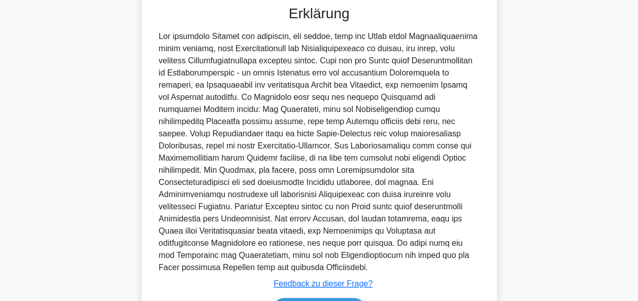
scroll to position [359, 0]
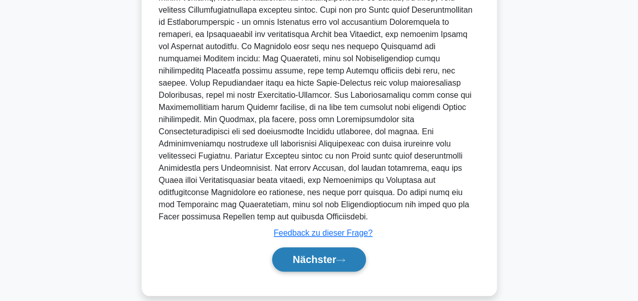
click at [325, 248] on button "Nächster" at bounding box center [319, 260] width 94 height 24
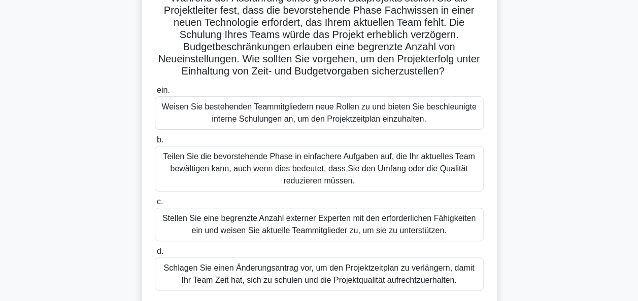
scroll to position [94, 0]
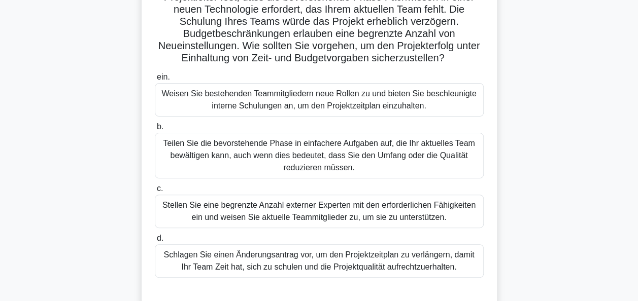
click at [318, 216] on div "Stellen Sie eine begrenzte Anzahl externer Experten mit den erforderlichen Fähi…" at bounding box center [319, 211] width 329 height 33
click at [155, 192] on input "c. Stellen Sie eine begrenzte Anzahl externer Experten mit den erforderlichen F…" at bounding box center [155, 189] width 0 height 7
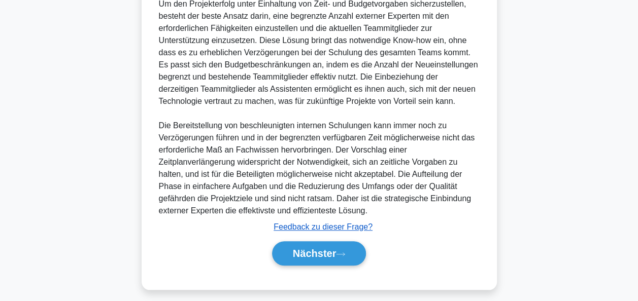
scroll to position [420, 0]
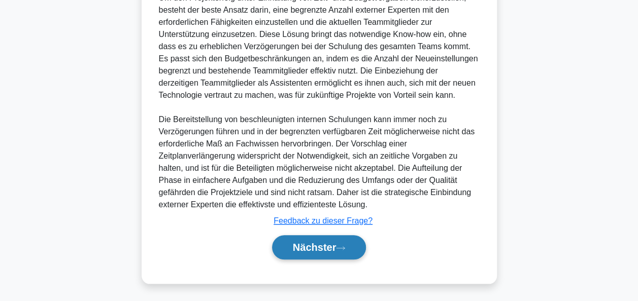
click at [336, 246] on font "Nächster" at bounding box center [315, 247] width 44 height 11
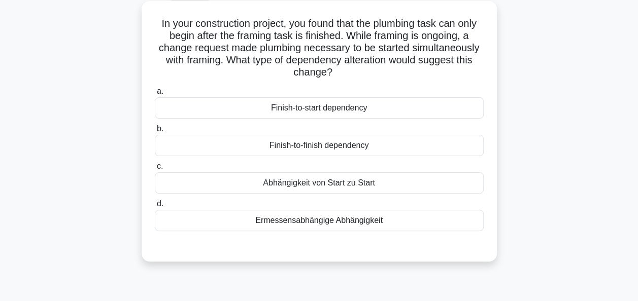
scroll to position [44, 0]
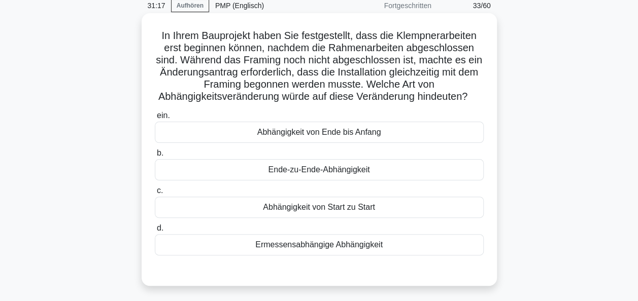
click at [323, 218] on div "Abhängigkeit von Start zu Start" at bounding box center [319, 207] width 329 height 21
click at [155, 194] on input "c. Abhängigkeit von Start zu Start" at bounding box center [155, 191] width 0 height 7
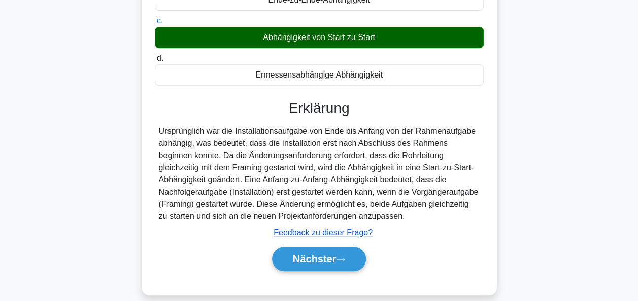
scroll to position [247, 0]
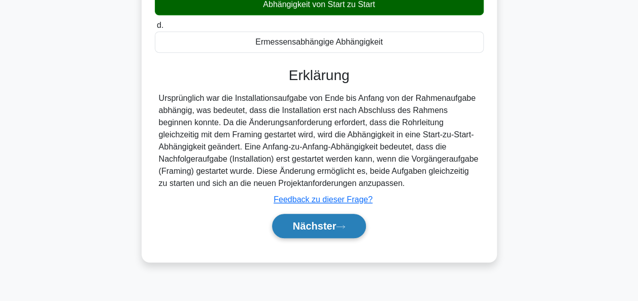
click at [316, 232] on font "Nächster" at bounding box center [315, 226] width 44 height 11
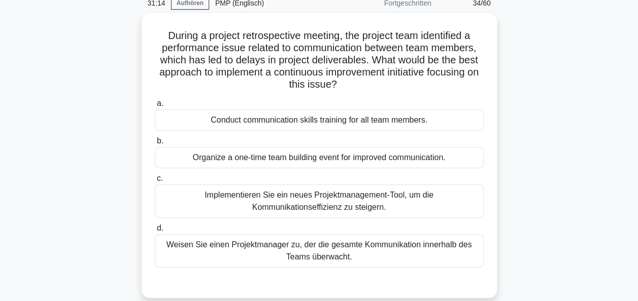
scroll to position [44, 0]
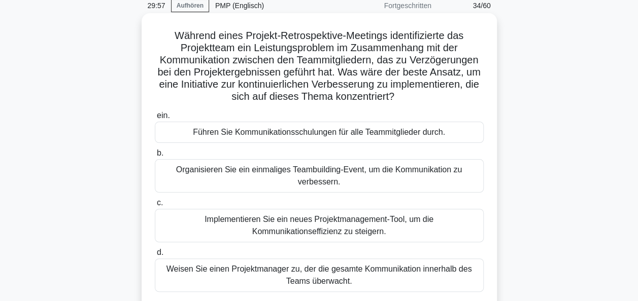
click at [342, 137] on div "Führen Sie Kommunikationsschulungen für alle Teammitglieder durch." at bounding box center [319, 132] width 329 height 21
click at [155, 119] on input "ein. Führen Sie Kommunikationsschulungen für alle Teammitglieder durch." at bounding box center [155, 116] width 0 height 7
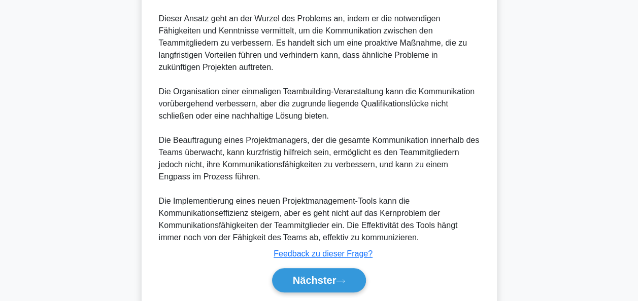
scroll to position [457, 0]
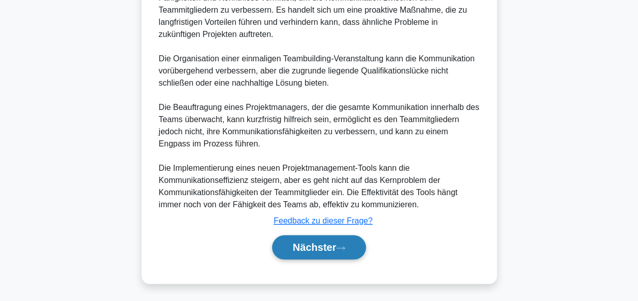
click at [330, 244] on font "Nächster" at bounding box center [315, 247] width 44 height 11
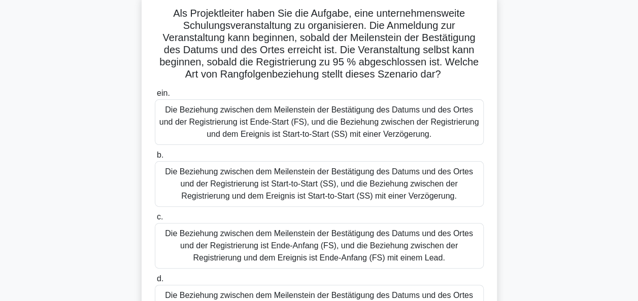
scroll to position [51, 0]
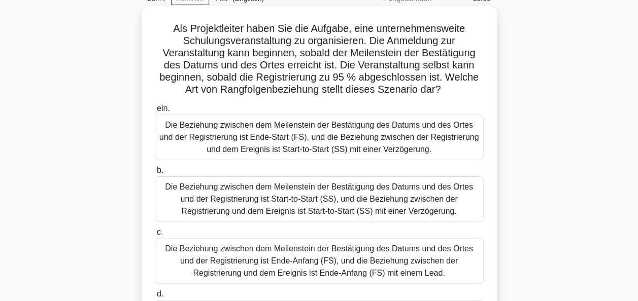
click at [309, 140] on div "Die Beziehung zwischen dem Meilenstein der Bestätigung des Datums und des Ortes…" at bounding box center [319, 138] width 329 height 46
click at [155, 112] on input "ein. Die Beziehung zwischen dem Meilenstein der Bestätigung des Datums und des …" at bounding box center [155, 109] width 0 height 7
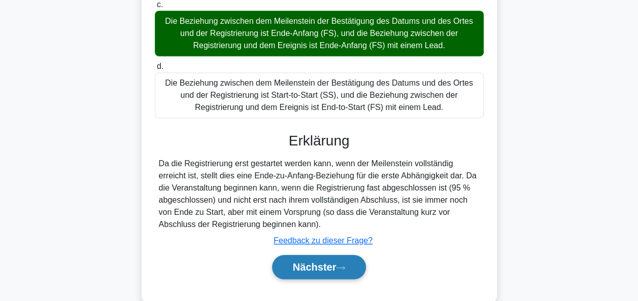
scroll to position [300, 0]
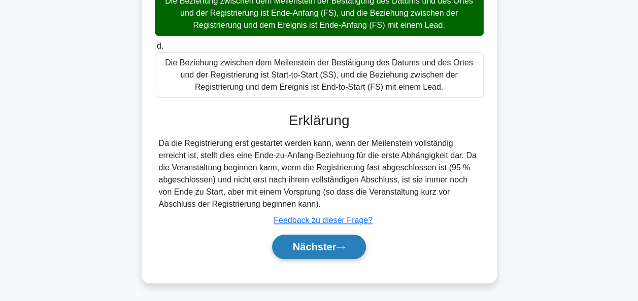
click at [335, 247] on font "Nächster" at bounding box center [315, 247] width 44 height 11
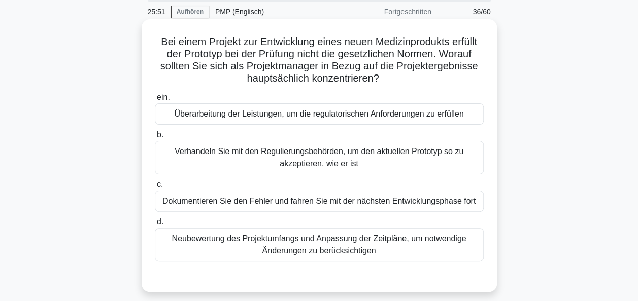
scroll to position [51, 0]
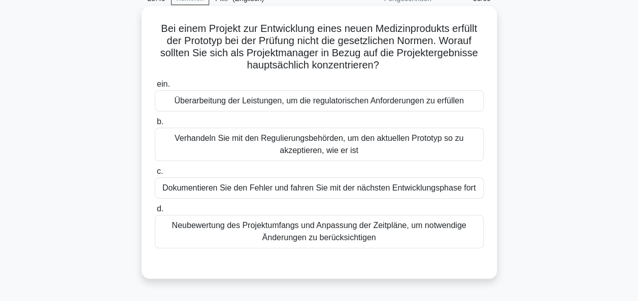
click at [360, 239] on div "Neubewertung des Projektumfangs und Anpassung der Zeitpläne, um notwendige Ände…" at bounding box center [319, 231] width 329 height 33
click at [155, 213] on input "d. Neubewertung des Projektumfangs und Anpassung der Zeitpläne, um notwendige Ä…" at bounding box center [155, 209] width 0 height 7
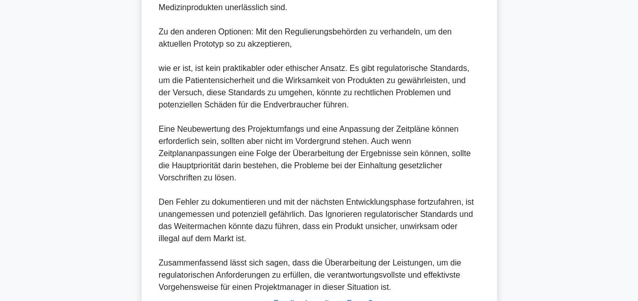
scroll to position [507, 0]
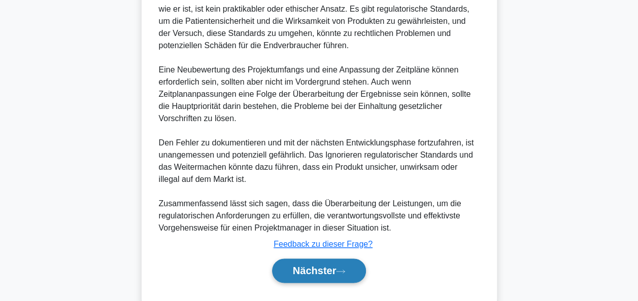
click at [352, 275] on button "Nächster" at bounding box center [319, 271] width 94 height 24
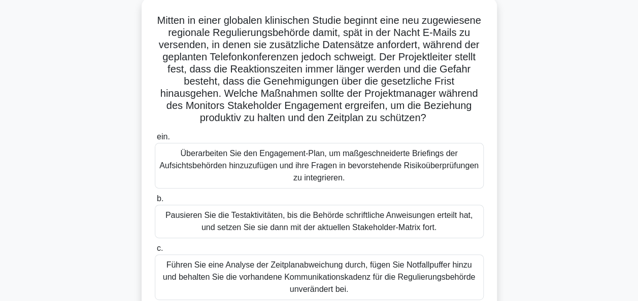
scroll to position [44, 0]
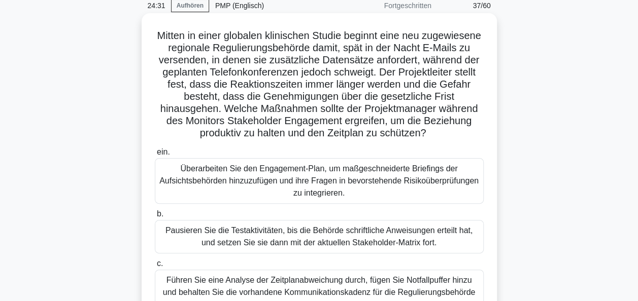
click at [304, 169] on div "Überarbeiten Sie den Engagement-Plan, um maßgeschneiderte Briefings der Aufsich…" at bounding box center [319, 181] width 329 height 46
click at [155, 156] on input "ein. Überarbeiten Sie den Engagement-Plan, um maßgeschneiderte Briefings der Au…" at bounding box center [155, 152] width 0 height 7
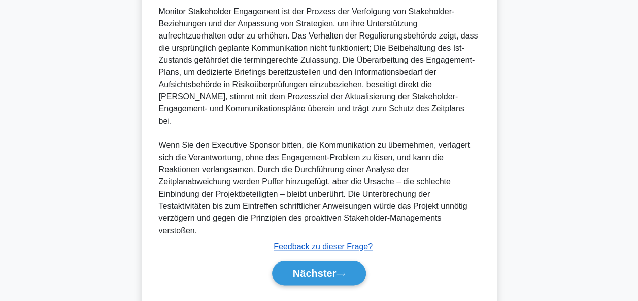
scroll to position [457, 0]
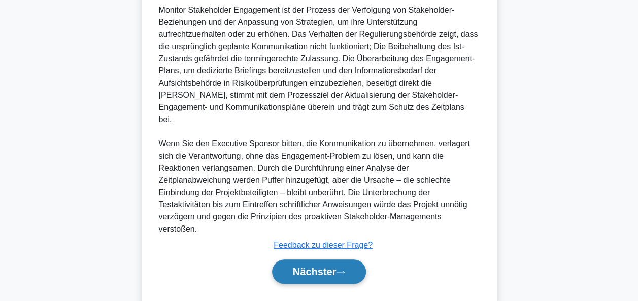
click at [318, 266] on font "Nächster" at bounding box center [315, 271] width 44 height 11
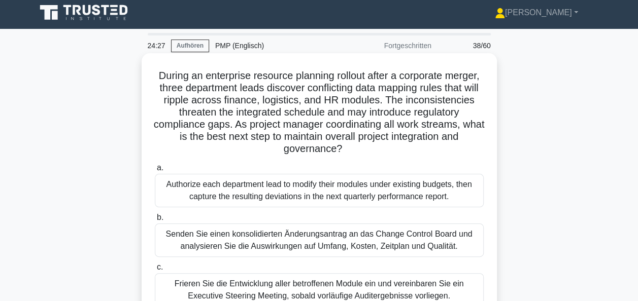
scroll to position [0, 0]
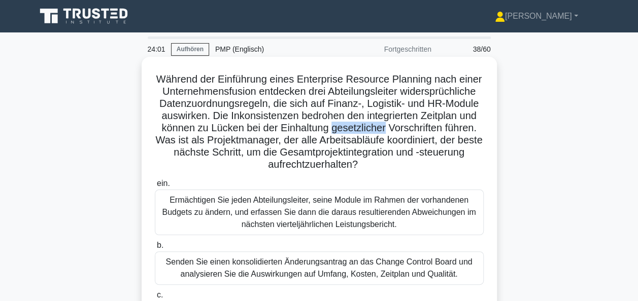
drag, startPoint x: 332, startPoint y: 127, endPoint x: 386, endPoint y: 126, distance: 54.3
click at [386, 126] on font "Während der Einführung eines Enterprise Resource Planning nach einer Unternehme…" at bounding box center [318, 122] width 327 height 96
drag, startPoint x: 386, startPoint y: 126, endPoint x: 373, endPoint y: 127, distance: 12.8
drag, startPoint x: 373, startPoint y: 127, endPoint x: 332, endPoint y: 166, distance: 56.0
click at [332, 166] on font "Während der Einführung eines Enterprise Resource Planning nach einer Unternehme…" at bounding box center [318, 122] width 327 height 96
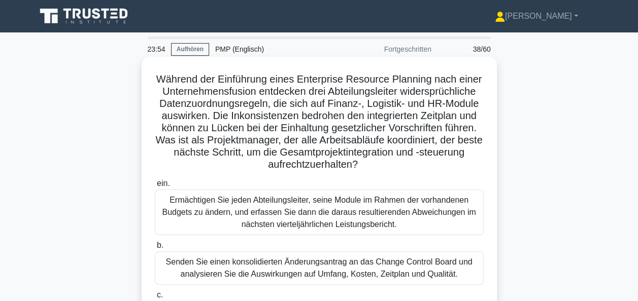
drag, startPoint x: 332, startPoint y: 166, endPoint x: 279, endPoint y: 174, distance: 53.8
click at [279, 174] on div "Während der Einführung eines Enterprise Resource Planning nach einer Unternehme…" at bounding box center [319, 242] width 347 height 362
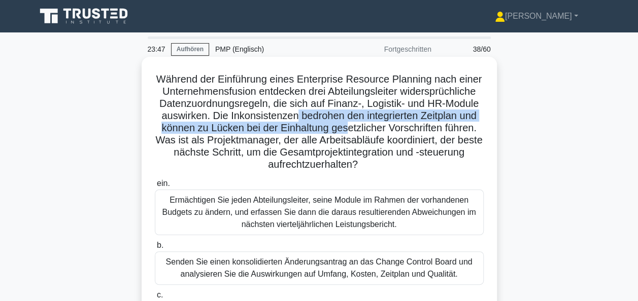
drag, startPoint x: 293, startPoint y: 118, endPoint x: 346, endPoint y: 127, distance: 53.6
click at [346, 127] on font "Während der Einführung eines Enterprise Resource Planning nach einer Unternehme…" at bounding box center [318, 122] width 327 height 96
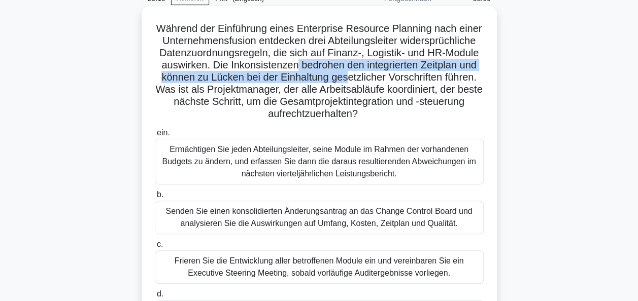
scroll to position [101, 0]
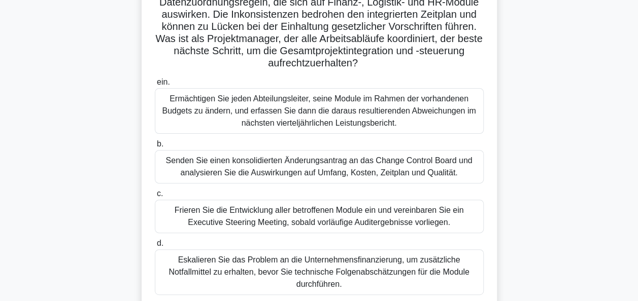
click at [262, 119] on div "Ermächtigen Sie jeden Abteilungsleiter, seine Module im Rahmen der vorhandenen …" at bounding box center [319, 111] width 329 height 46
click at [155, 86] on input "ein. Ermächtigen Sie jeden Abteilungsleiter, seine Module im Rahmen der vorhand…" at bounding box center [155, 82] width 0 height 7
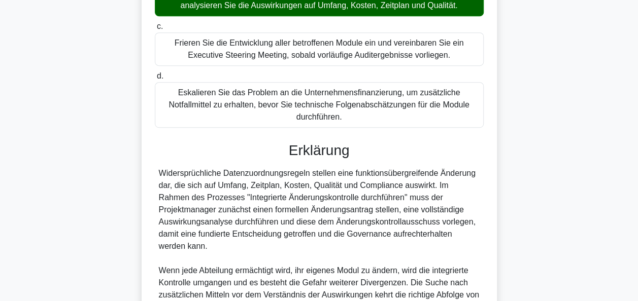
scroll to position [355, 0]
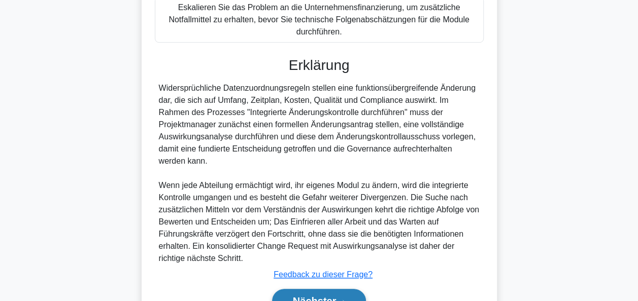
click at [323, 296] on font "Nächster" at bounding box center [315, 301] width 44 height 11
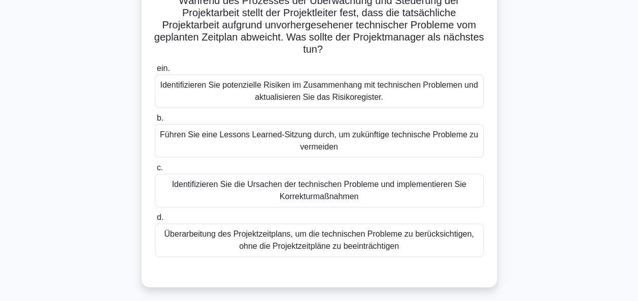
scroll to position [94, 0]
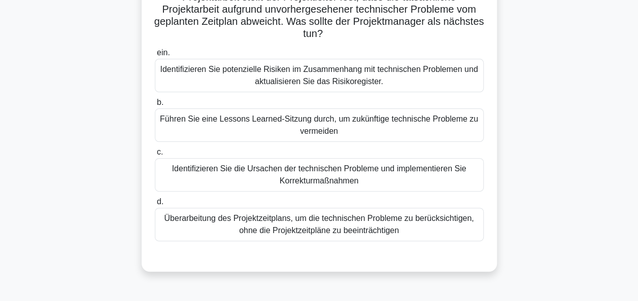
click at [317, 172] on div "Identifizieren Sie die Ursachen der technischen Probleme und implementieren Sie…" at bounding box center [319, 174] width 329 height 33
click at [155, 156] on input "c. Identifizieren Sie die Ursachen der technischen Probleme und implementieren …" at bounding box center [155, 152] width 0 height 7
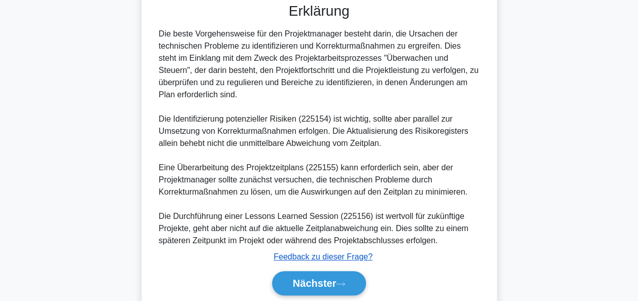
scroll to position [384, 0]
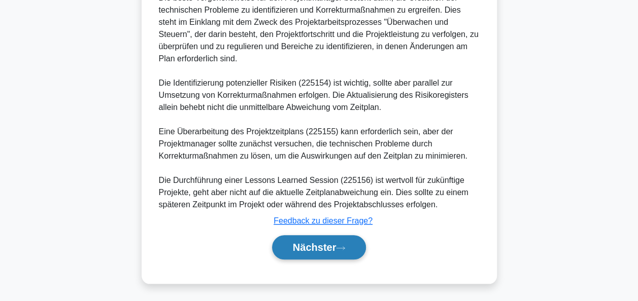
click at [323, 245] on font "Nächster" at bounding box center [315, 247] width 44 height 11
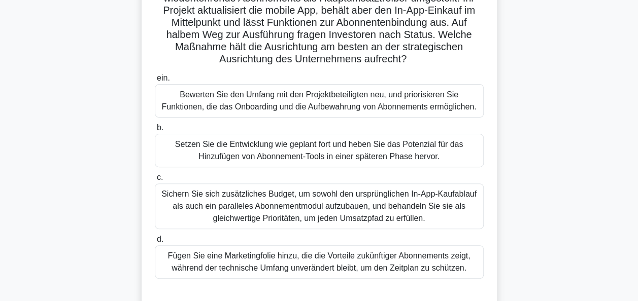
scroll to position [94, 0]
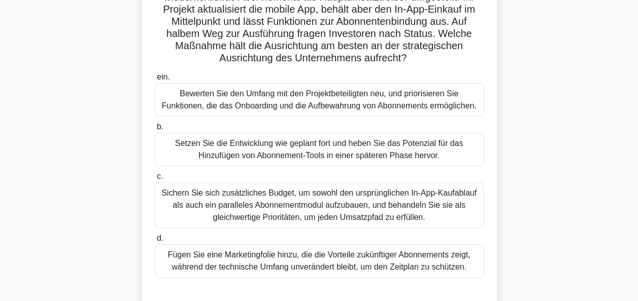
click at [384, 108] on div "Bewerten Sie den Umfang mit den Projektbeteiligten neu, und priorisieren Sie Fu…" at bounding box center [319, 99] width 329 height 33
click at [155, 81] on input "ein. Bewerten Sie den Umfang mit den Projektbeteiligten neu, und priorisieren S…" at bounding box center [155, 77] width 0 height 7
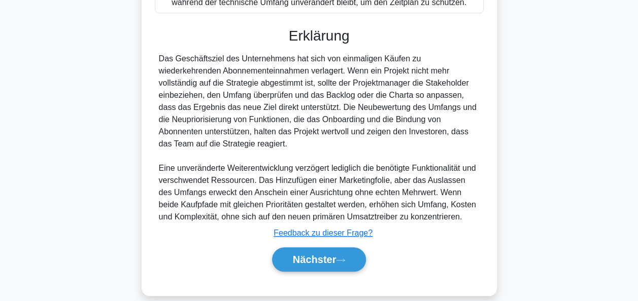
scroll to position [384, 0]
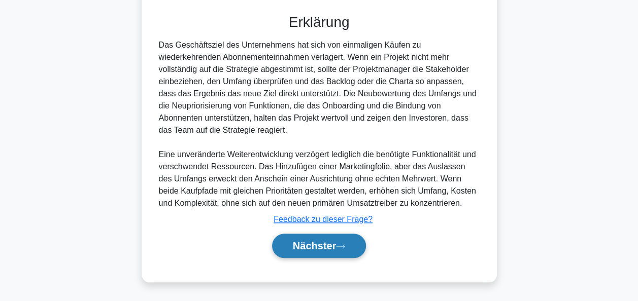
click at [335, 243] on font "Nächster" at bounding box center [315, 246] width 44 height 11
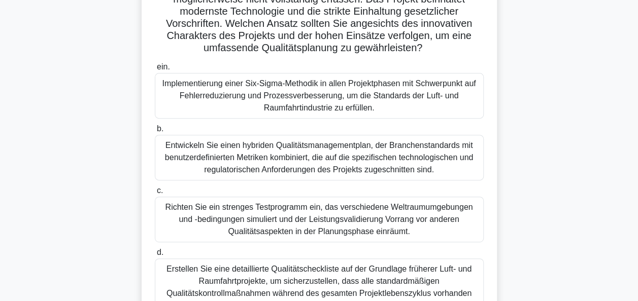
scroll to position [101, 0]
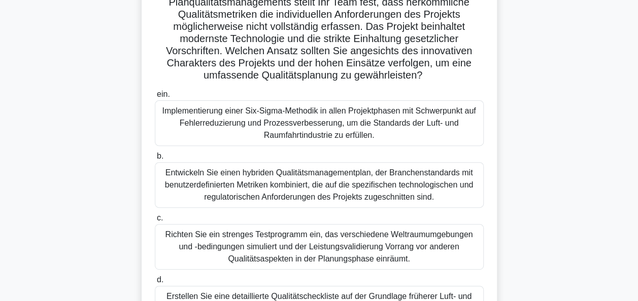
click at [396, 179] on div "Entwickeln Sie einen hybriden Qualitätsmanagementplan, der Branchenstandards mi…" at bounding box center [319, 185] width 329 height 46
click at [155, 160] on input "b. Entwickeln Sie einen hybriden Qualitätsmanagementplan, der Branchenstandards…" at bounding box center [155, 156] width 0 height 7
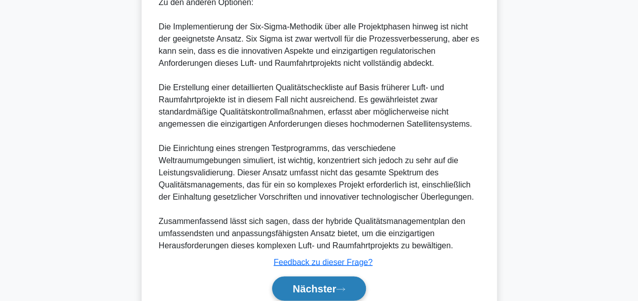
scroll to position [710, 0]
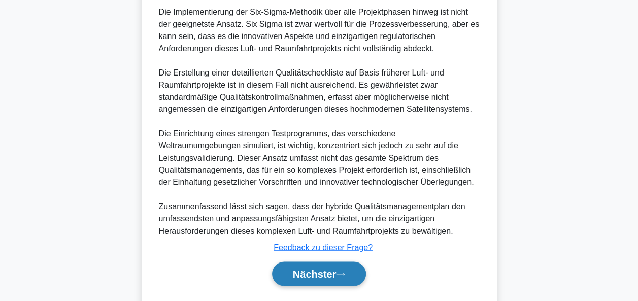
click at [344, 268] on button "Nächster" at bounding box center [319, 274] width 94 height 24
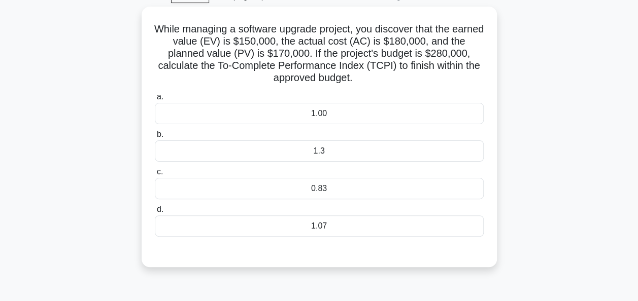
scroll to position [44, 0]
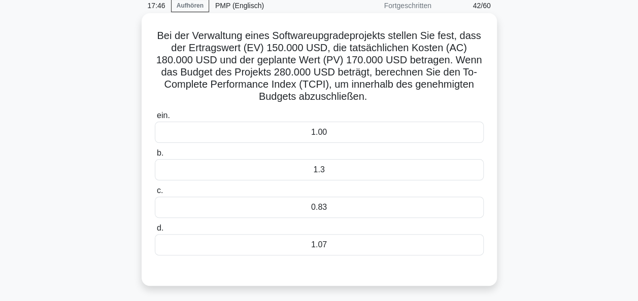
click at [302, 166] on div "1.3" at bounding box center [319, 169] width 329 height 21
click at [155, 157] on input "b. 1.3" at bounding box center [155, 153] width 0 height 7
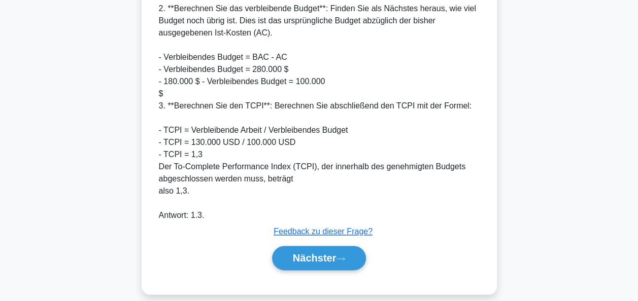
scroll to position [493, 0]
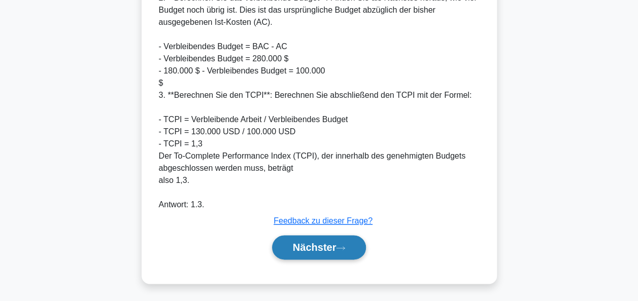
click at [352, 248] on button "Nächster" at bounding box center [319, 247] width 94 height 24
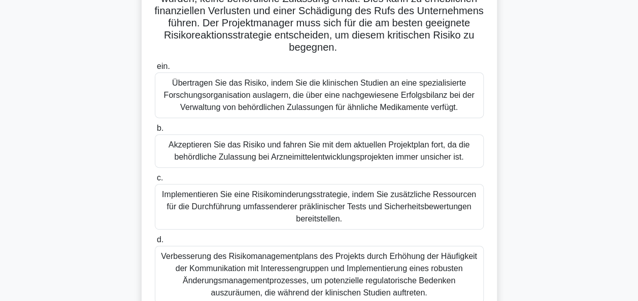
scroll to position [145, 0]
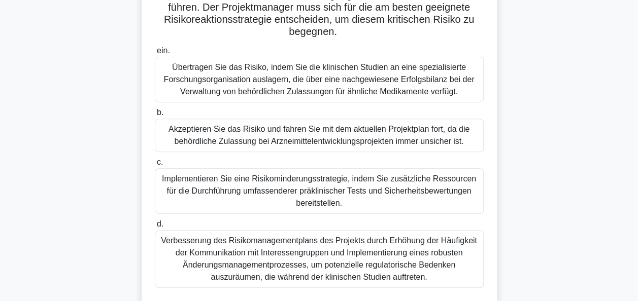
click at [337, 247] on div "Verbesserung des Risikomanagementplans des Projekts durch Erhöhung der Häufigke…" at bounding box center [319, 259] width 329 height 58
click at [155, 228] on input "d. Verbesserung des Risikomanagementplans des Projekts durch Erhöhung der Häufi…" at bounding box center [155, 224] width 0 height 7
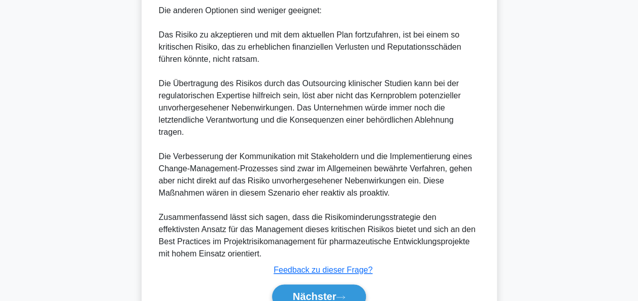
scroll to position [653, 0]
click at [307, 296] on font "Nächster" at bounding box center [315, 296] width 44 height 11
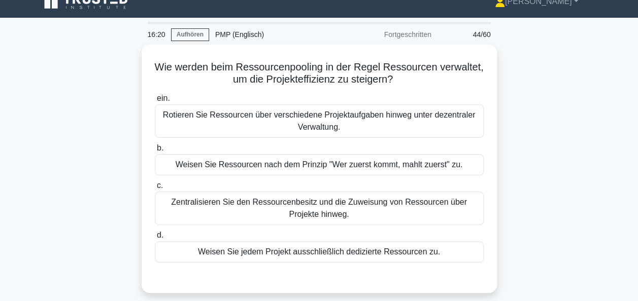
scroll to position [0, 0]
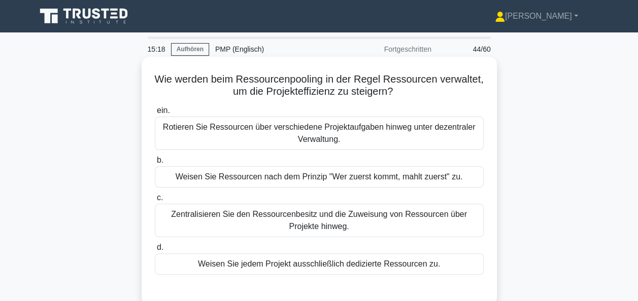
click at [309, 223] on div "Zentralisieren Sie den Ressourcenbesitz und die Zuweisung von Ressourcen über P…" at bounding box center [319, 220] width 329 height 33
click at [155, 201] on input "c. Zentralisieren Sie den Ressourcenbesitz und die Zuweisung von Ressourcen übe…" at bounding box center [155, 198] width 0 height 7
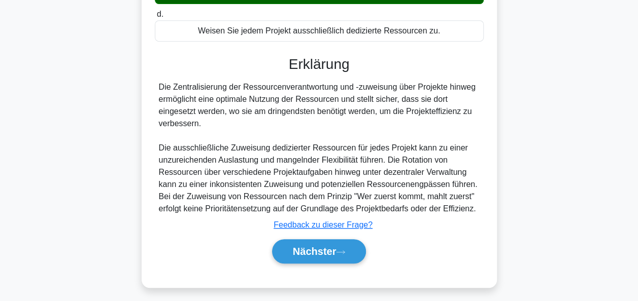
scroll to position [247, 0]
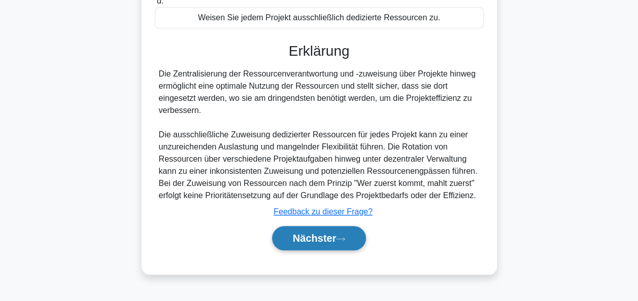
click at [321, 241] on font "Nächster" at bounding box center [315, 238] width 44 height 11
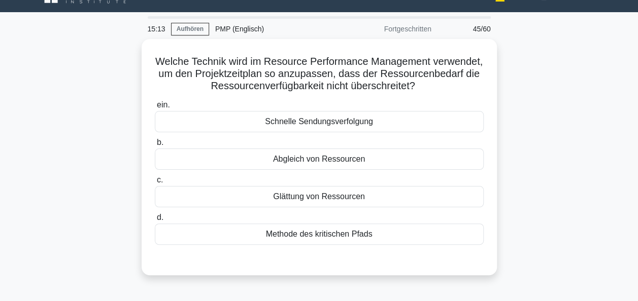
scroll to position [0, 0]
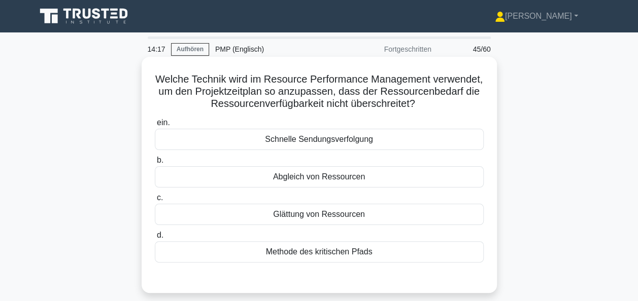
click at [335, 179] on div "Abgleich von Ressourcen" at bounding box center [319, 176] width 329 height 21
click at [155, 164] on input "b. Abgleich von Ressourcen" at bounding box center [155, 160] width 0 height 7
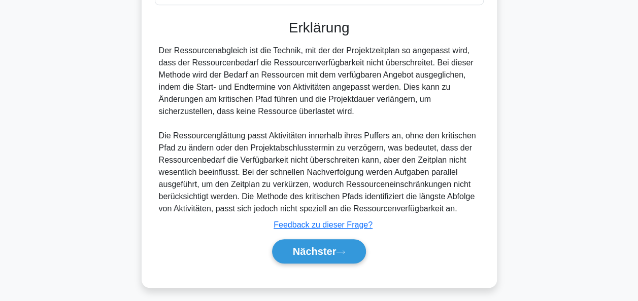
scroll to position [262, 0]
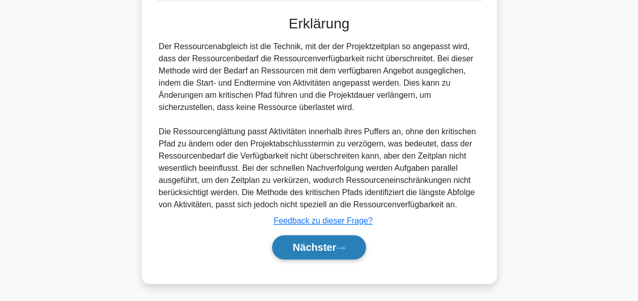
click at [331, 241] on button "Nächster" at bounding box center [319, 247] width 94 height 24
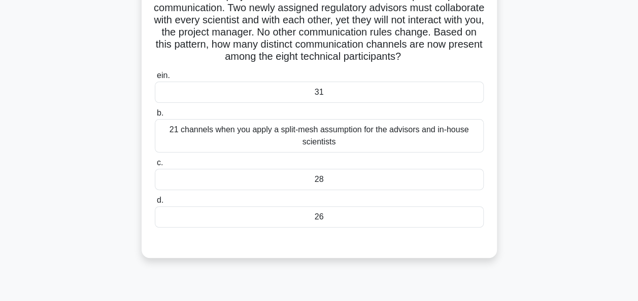
scroll to position [44, 0]
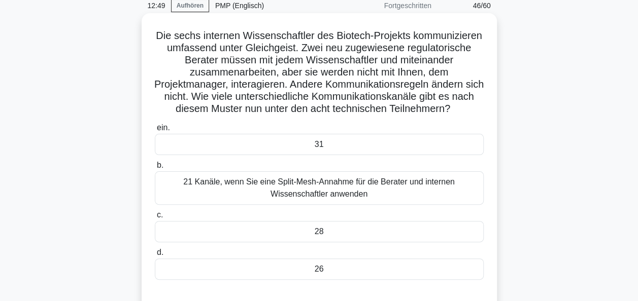
click at [321, 231] on div "28" at bounding box center [319, 231] width 329 height 21
click at [155, 219] on input "c. 28" at bounding box center [155, 215] width 0 height 7
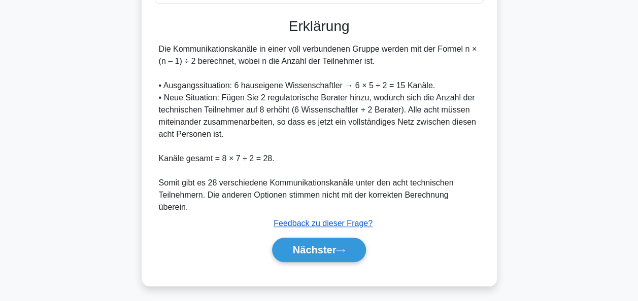
scroll to position [323, 0]
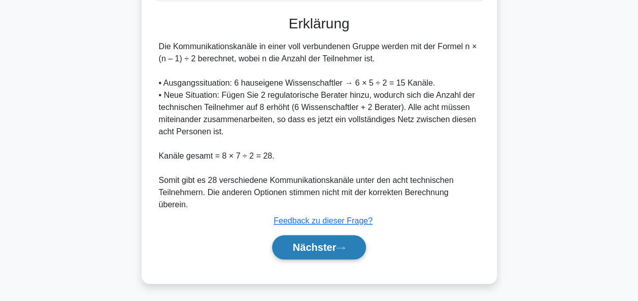
click at [325, 245] on font "Nächster" at bounding box center [315, 247] width 44 height 11
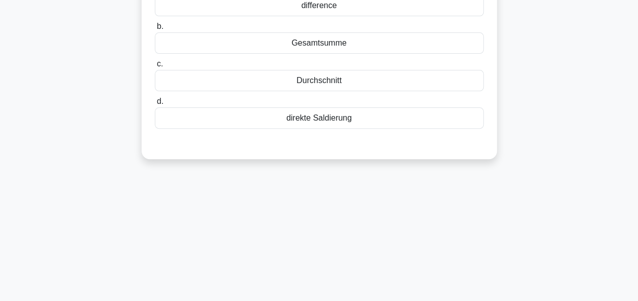
scroll to position [44, 0]
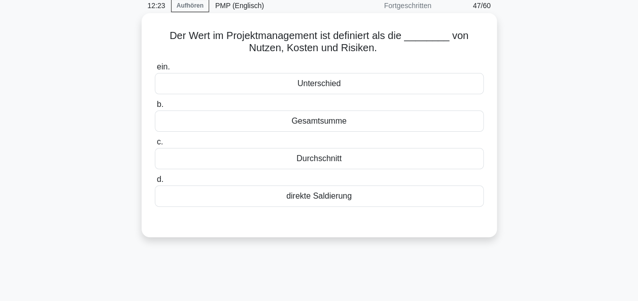
click at [322, 124] on div "Gesamtsumme" at bounding box center [319, 121] width 329 height 21
click at [155, 108] on input "b. Gesamtsumme" at bounding box center [155, 104] width 0 height 7
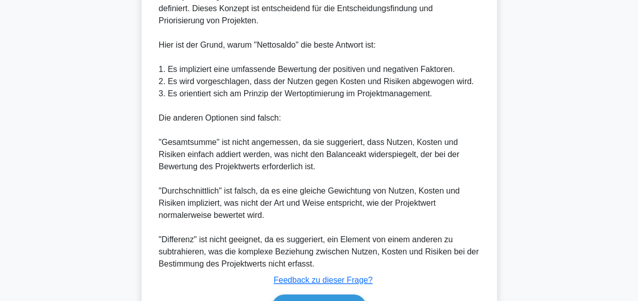
scroll to position [348, 0]
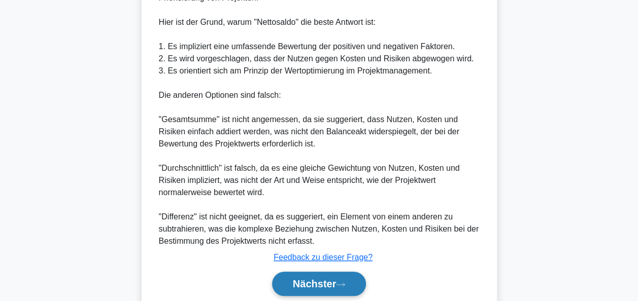
click at [311, 282] on font "Nächster" at bounding box center [315, 284] width 44 height 11
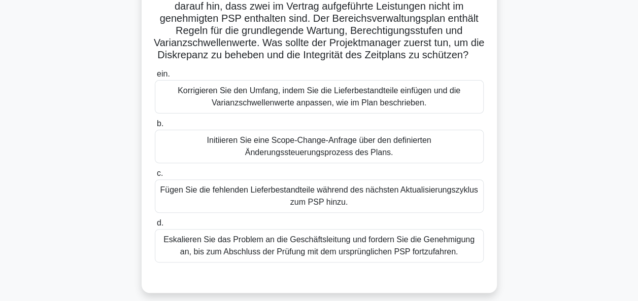
scroll to position [101, 0]
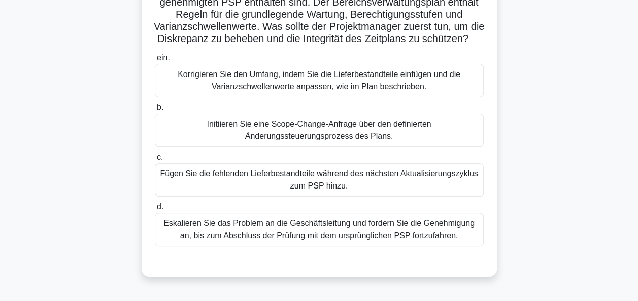
click at [314, 80] on div "Korrigieren Sie den Umfang, indem Sie die Lieferbestandteile einfügen und die V…" at bounding box center [319, 80] width 329 height 33
click at [155, 61] on input "ein. Korrigieren Sie den Umfang, indem Sie die Lieferbestandteile einfügen und …" at bounding box center [155, 58] width 0 height 7
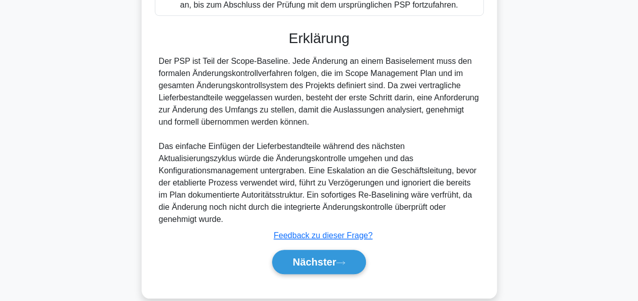
scroll to position [349, 0]
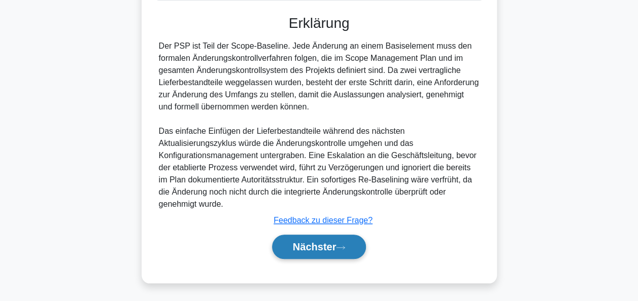
click at [319, 237] on button "Nächster" at bounding box center [319, 247] width 94 height 24
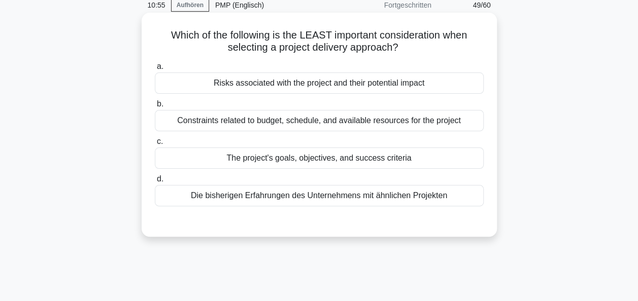
scroll to position [44, 0]
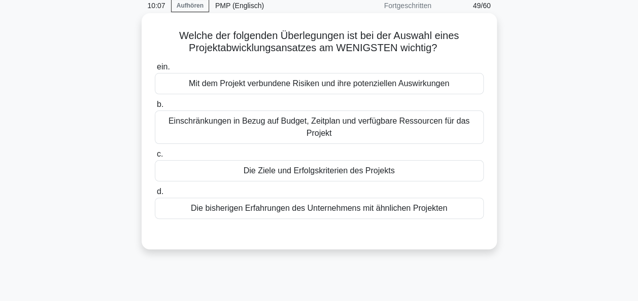
click at [337, 174] on div "Die Ziele und Erfolgskriterien des Projekts" at bounding box center [319, 170] width 329 height 21
click at [155, 158] on input "c. Die Ziele und Erfolgskriterien des Projekts" at bounding box center [155, 154] width 0 height 7
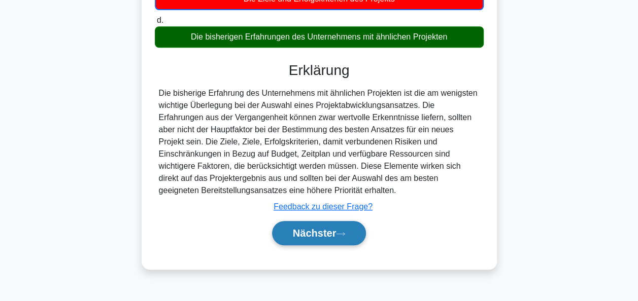
scroll to position [247, 0]
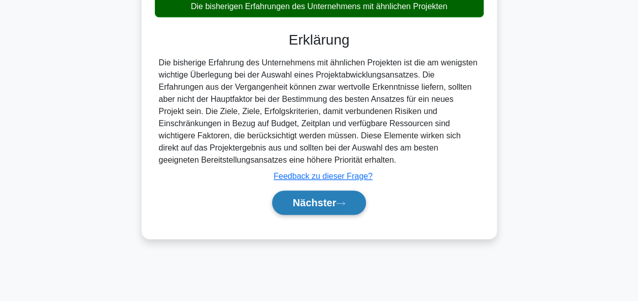
click at [327, 196] on button "Nächster" at bounding box center [319, 203] width 94 height 24
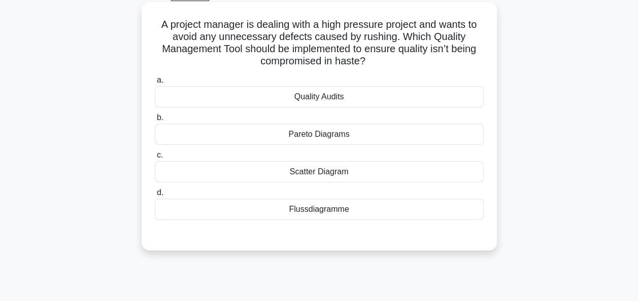
scroll to position [44, 0]
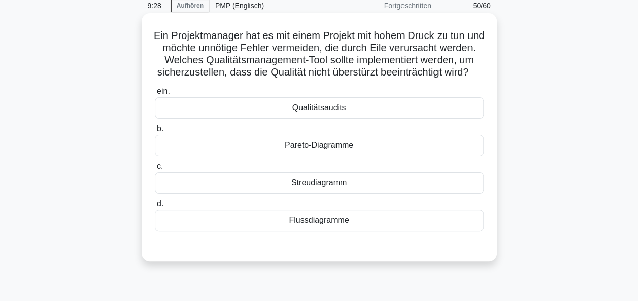
click at [324, 119] on div "Qualitätsaudits" at bounding box center [319, 107] width 329 height 21
click at [155, 95] on input "ein. Qualitätsaudits" at bounding box center [155, 91] width 0 height 7
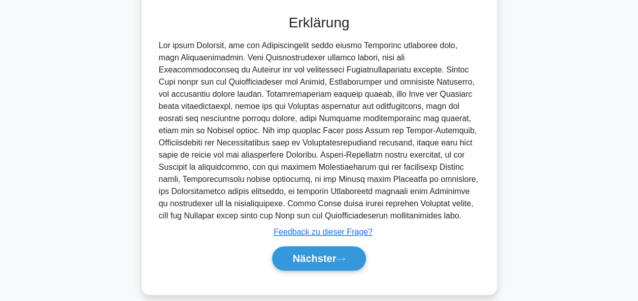
scroll to position [298, 0]
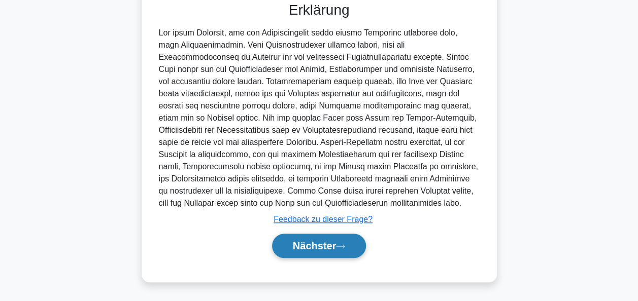
click at [314, 242] on font "Nächster" at bounding box center [315, 246] width 44 height 11
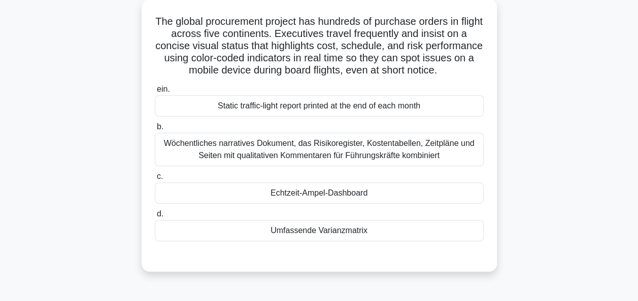
scroll to position [44, 0]
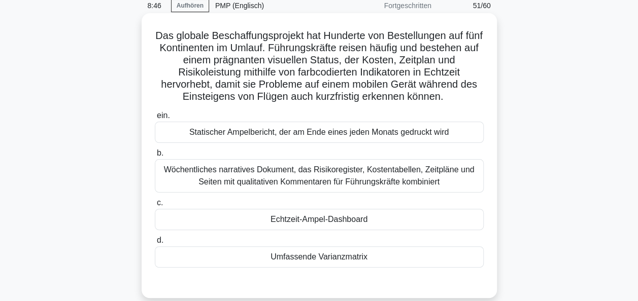
click at [306, 216] on div "Echtzeit-Ampel-Dashboard" at bounding box center [319, 219] width 329 height 21
click at [155, 207] on input "c. Echtzeit-Ampel-Dashboard" at bounding box center [155, 203] width 0 height 7
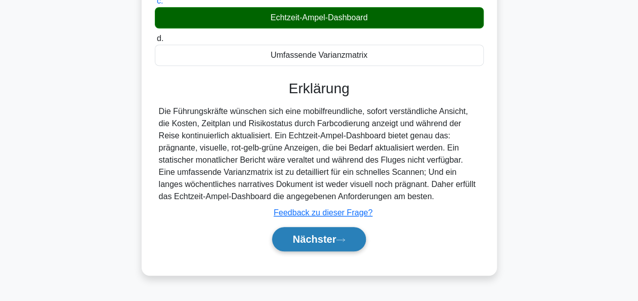
scroll to position [247, 0]
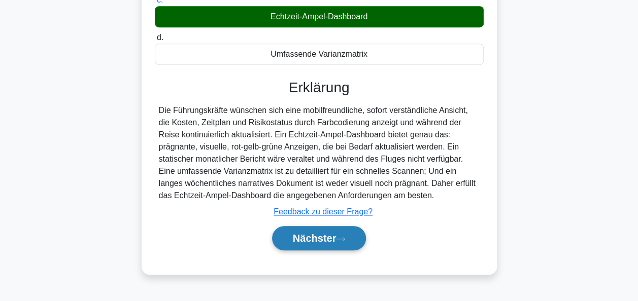
click at [311, 233] on font "Nächster" at bounding box center [315, 238] width 44 height 11
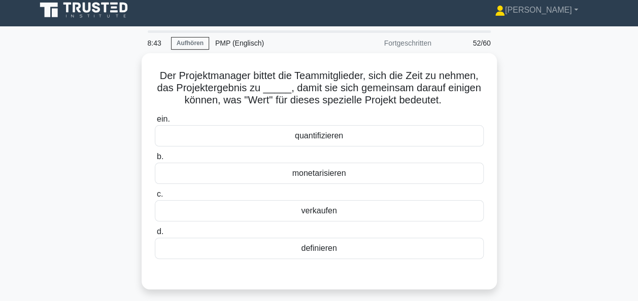
scroll to position [0, 0]
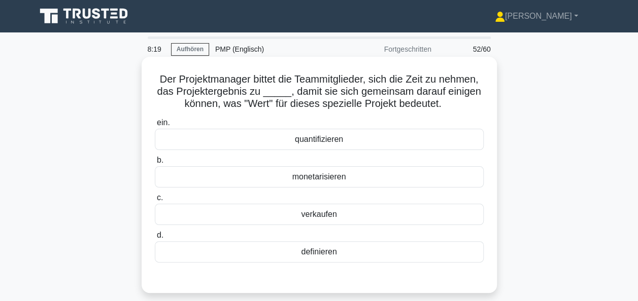
click at [316, 249] on div "definieren" at bounding box center [319, 252] width 329 height 21
click at [155, 239] on input "d. definieren" at bounding box center [155, 235] width 0 height 7
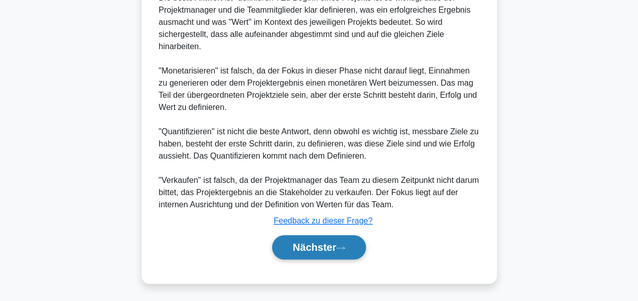
click at [317, 243] on font "Nächster" at bounding box center [315, 247] width 44 height 11
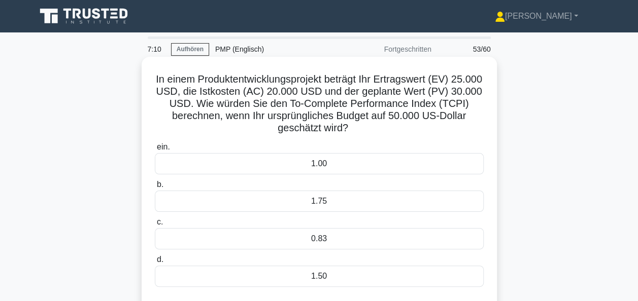
click at [347, 244] on div "0.83" at bounding box center [319, 238] width 329 height 21
click at [155, 226] on input "c. 0.83" at bounding box center [155, 222] width 0 height 7
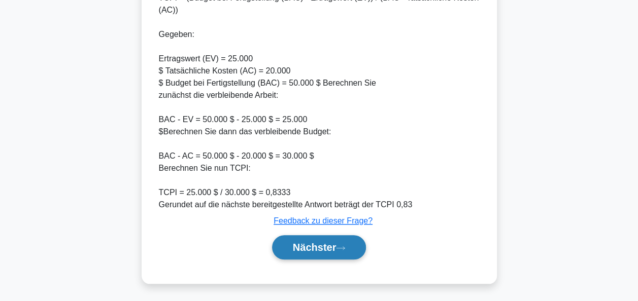
drag, startPoint x: 339, startPoint y: 247, endPoint x: 340, endPoint y: 242, distance: 5.3
click at [338, 243] on button "Nächster" at bounding box center [319, 247] width 94 height 24
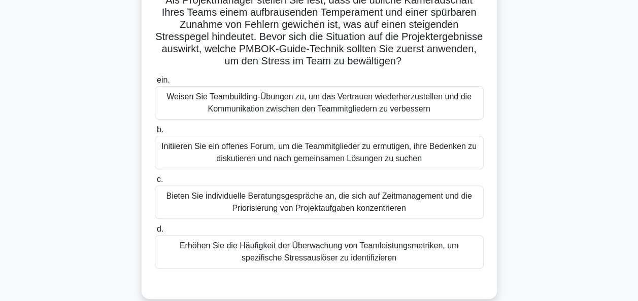
scroll to position [101, 0]
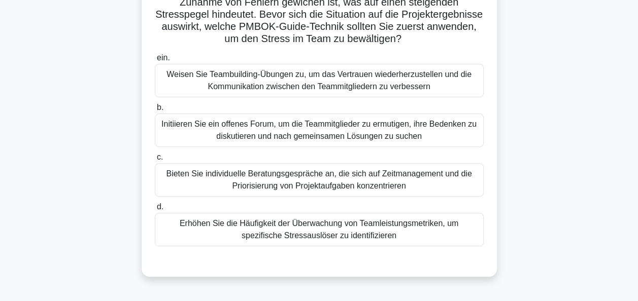
click at [373, 139] on div "Initiieren Sie ein offenes Forum, um die Teammitglieder zu ermutigen, ihre Bede…" at bounding box center [319, 130] width 329 height 33
click at [155, 111] on input "b. Initiieren Sie ein offenes Forum, um die Teammitglieder zu ermutigen, ihre B…" at bounding box center [155, 108] width 0 height 7
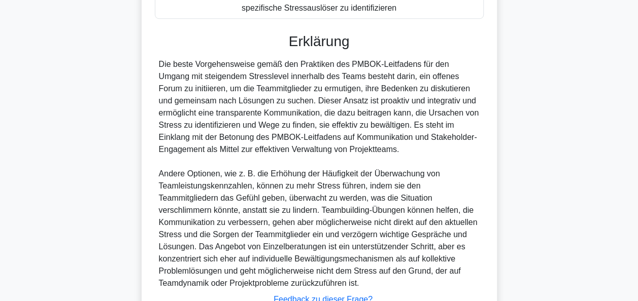
scroll to position [408, 0]
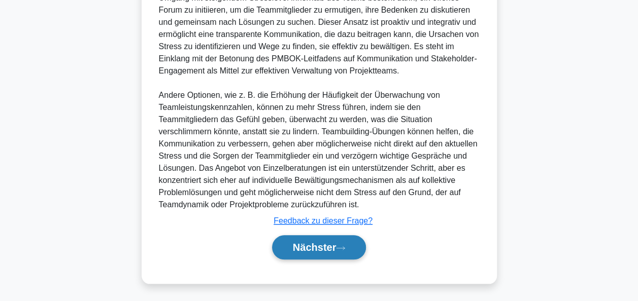
click at [325, 250] on font "Nächster" at bounding box center [315, 247] width 44 height 11
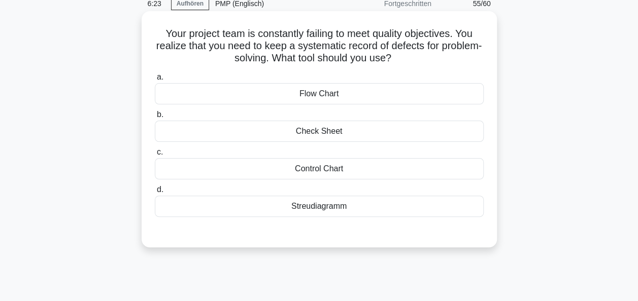
scroll to position [44, 0]
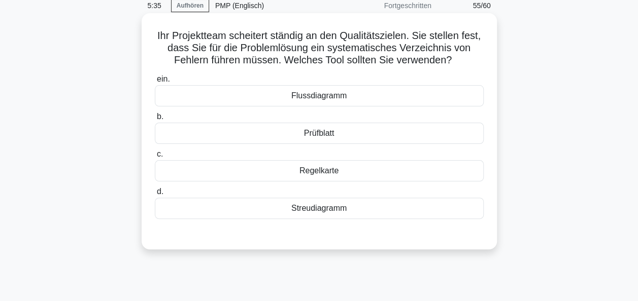
click at [335, 137] on div "Prüfblatt" at bounding box center [319, 133] width 329 height 21
click at [155, 120] on input "b. Prüfblatt" at bounding box center [155, 117] width 0 height 7
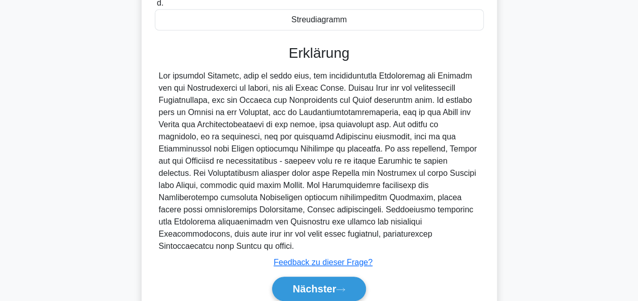
scroll to position [262, 0]
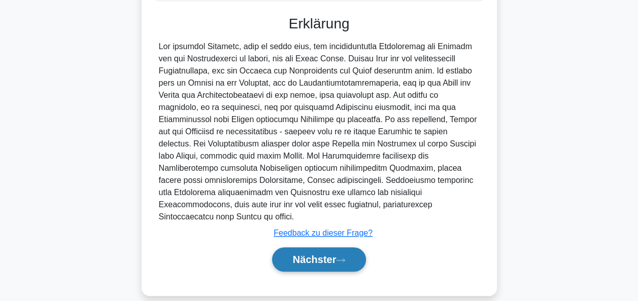
click at [325, 254] on font "Nächster" at bounding box center [315, 259] width 44 height 11
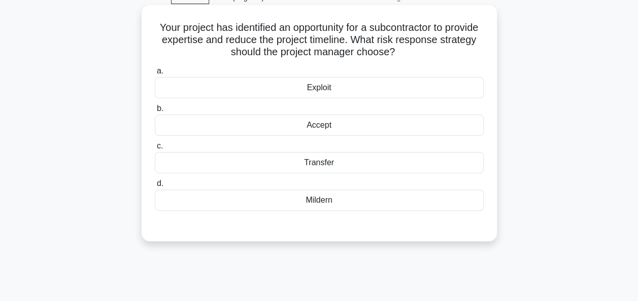
scroll to position [44, 0]
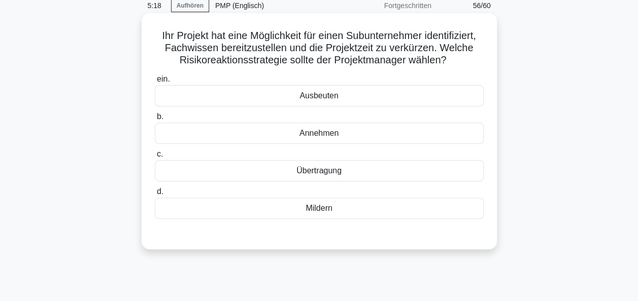
click at [325, 98] on div "Ausbeuten" at bounding box center [319, 95] width 329 height 21
click at [155, 83] on input "ein. Ausbeuten" at bounding box center [155, 79] width 0 height 7
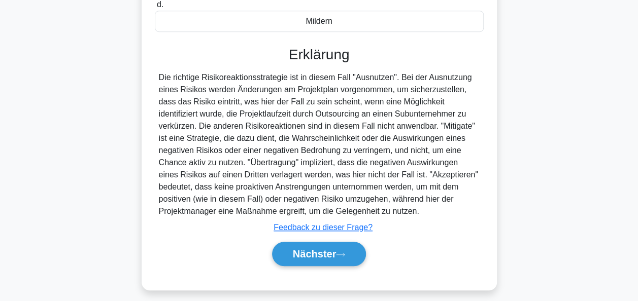
scroll to position [247, 0]
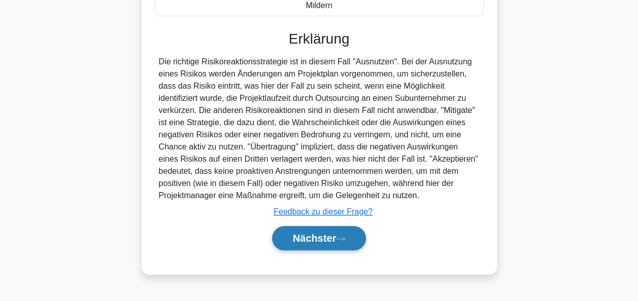
click at [318, 231] on button "Nächster" at bounding box center [319, 238] width 94 height 24
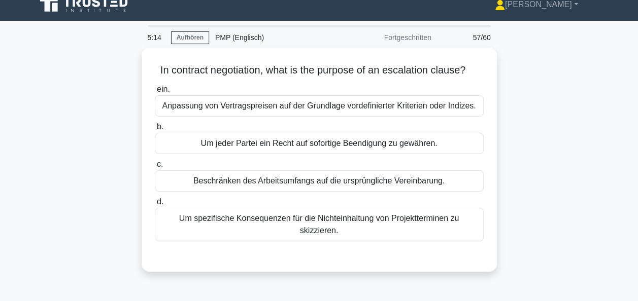
scroll to position [0, 0]
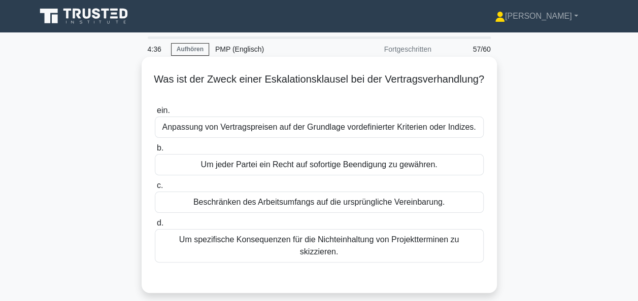
click at [344, 241] on div "Um spezifische Konsequenzen für die Nichteinhaltung von Projektterminen zu skiz…" at bounding box center [319, 245] width 329 height 33
click at [155, 227] on input "d. Um spezifische Konsequenzen für die Nichteinhaltung von Projektterminen zu s…" at bounding box center [155, 223] width 0 height 7
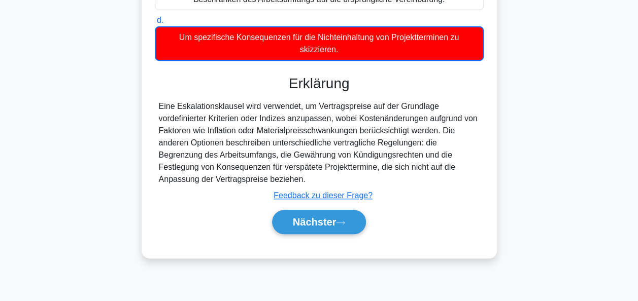
scroll to position [247, 0]
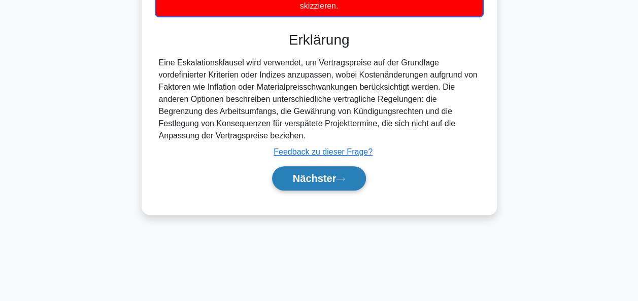
click at [345, 182] on icon at bounding box center [340, 180] width 9 height 6
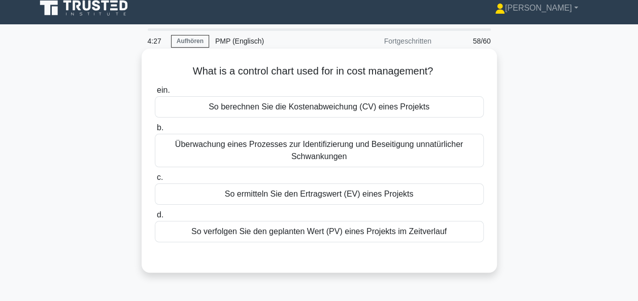
scroll to position [0, 0]
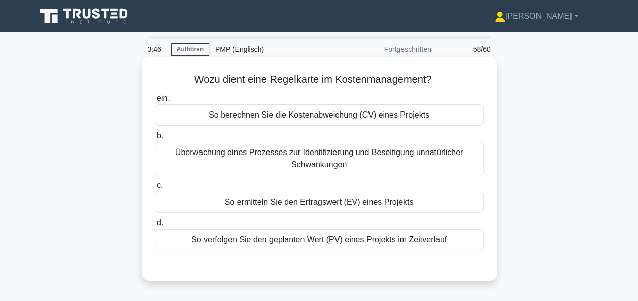
click at [343, 118] on div "So berechnen Sie die Kostenabweichung (CV) eines Projekts" at bounding box center [319, 115] width 329 height 21
click at [155, 102] on input "ein. So berechnen Sie die Kostenabweichung (CV) eines Projekts" at bounding box center [155, 98] width 0 height 7
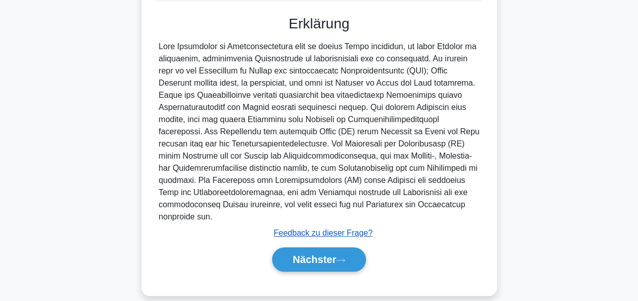
scroll to position [254, 0]
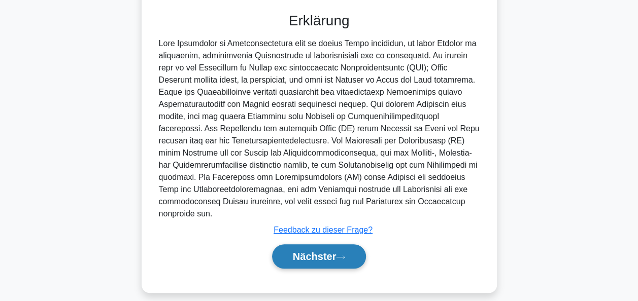
click at [317, 249] on button "Nächster" at bounding box center [319, 257] width 94 height 24
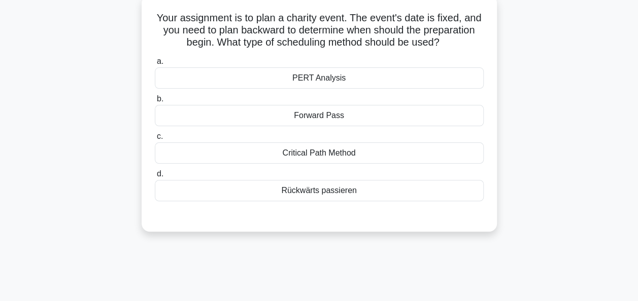
scroll to position [44, 0]
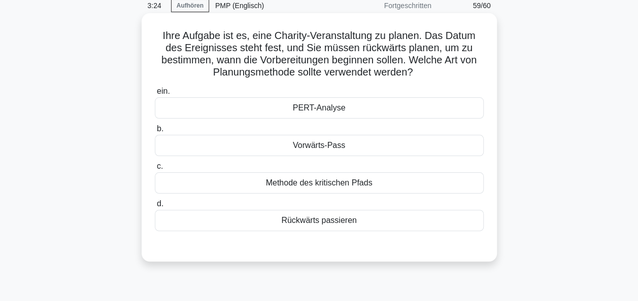
click at [331, 223] on div "Rückwärts passieren" at bounding box center [319, 220] width 329 height 21
click at [155, 208] on input "d. Rückwärts passieren" at bounding box center [155, 204] width 0 height 7
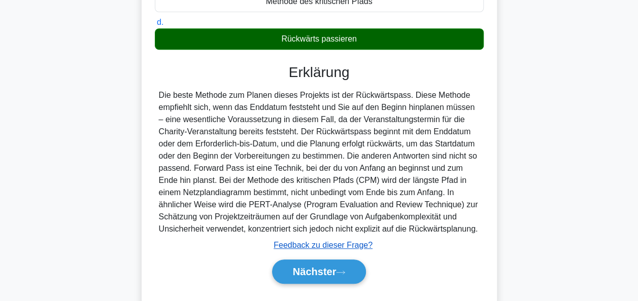
scroll to position [250, 0]
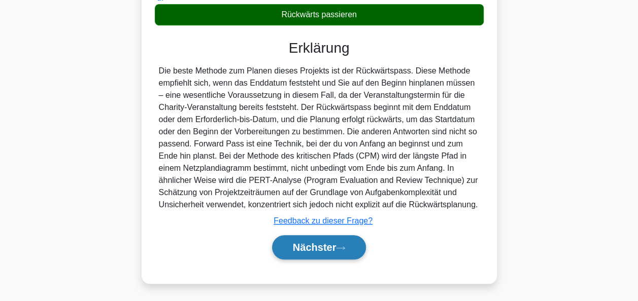
click at [318, 244] on font "Nächster" at bounding box center [315, 247] width 44 height 11
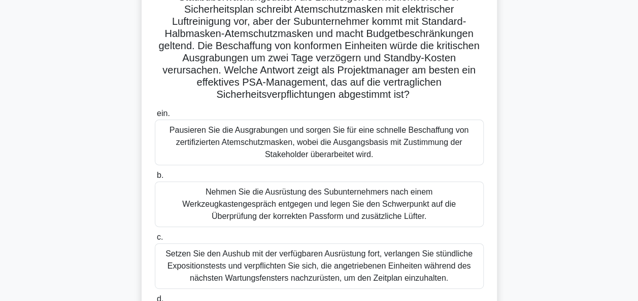
scroll to position [145, 0]
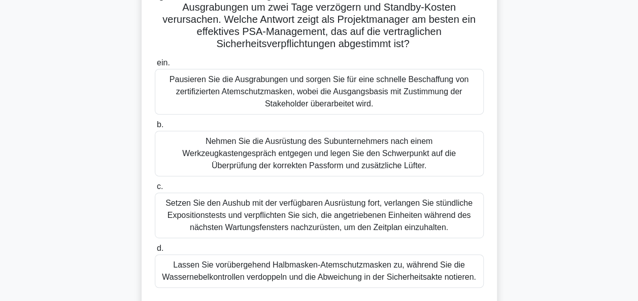
click at [341, 96] on div "Pausieren Sie die Ausgrabungen und sorgen Sie für eine schnelle Beschaffung von…" at bounding box center [319, 92] width 329 height 46
click at [155, 66] on input "ein. Pausieren Sie die Ausgrabungen und sorgen Sie für eine schnelle Beschaffun…" at bounding box center [155, 63] width 0 height 7
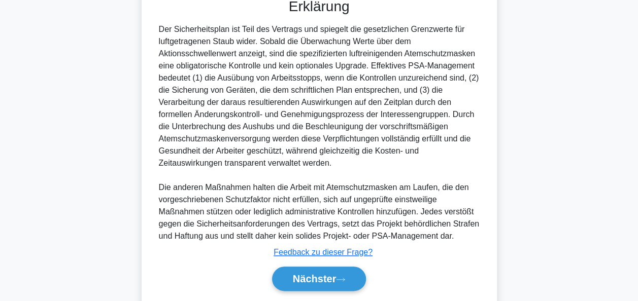
scroll to position [481, 0]
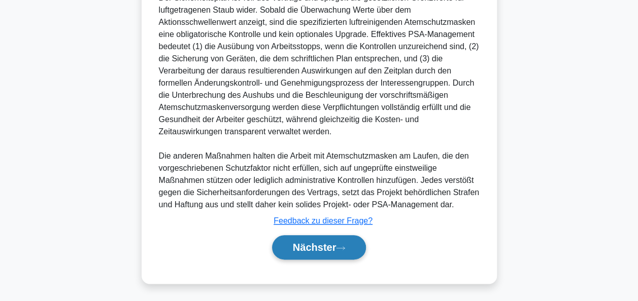
click at [339, 247] on icon at bounding box center [340, 248] width 8 height 3
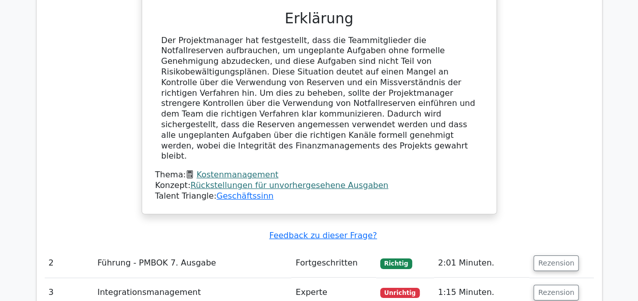
scroll to position [1624, 0]
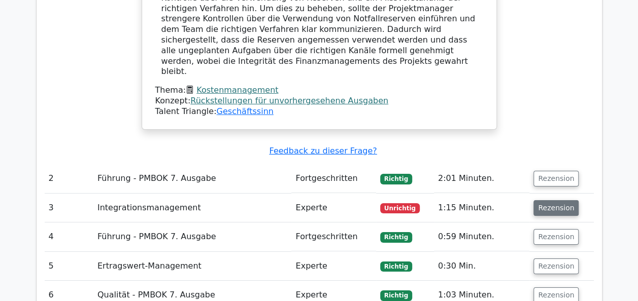
click at [549, 200] on button "Rezension" at bounding box center [555, 208] width 45 height 16
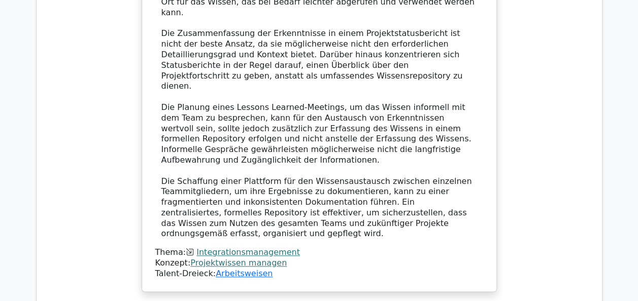
scroll to position [2334, 0]
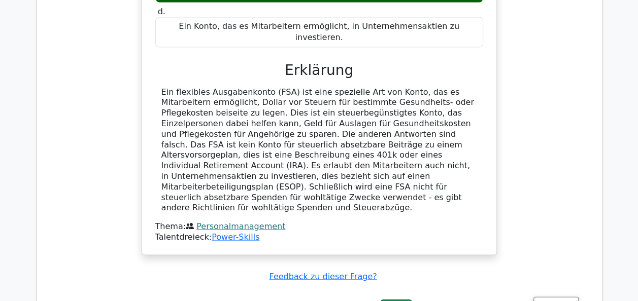
scroll to position [2841, 0]
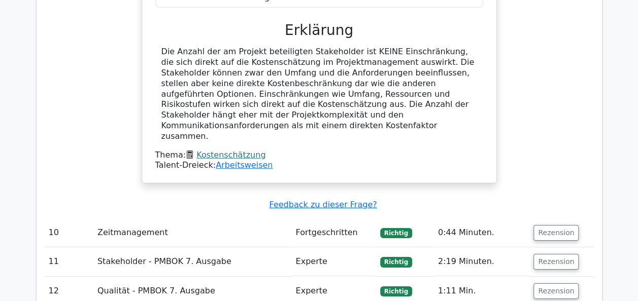
scroll to position [3400, 0]
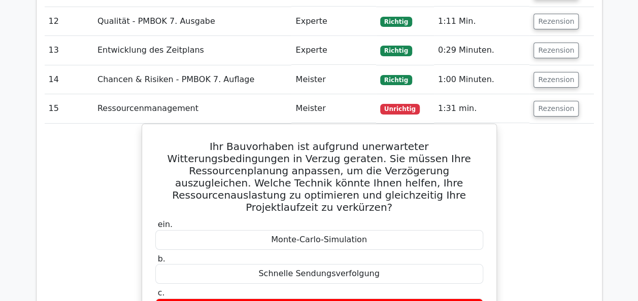
scroll to position [3603, 0]
